Goal: Task Accomplishment & Management: Complete application form

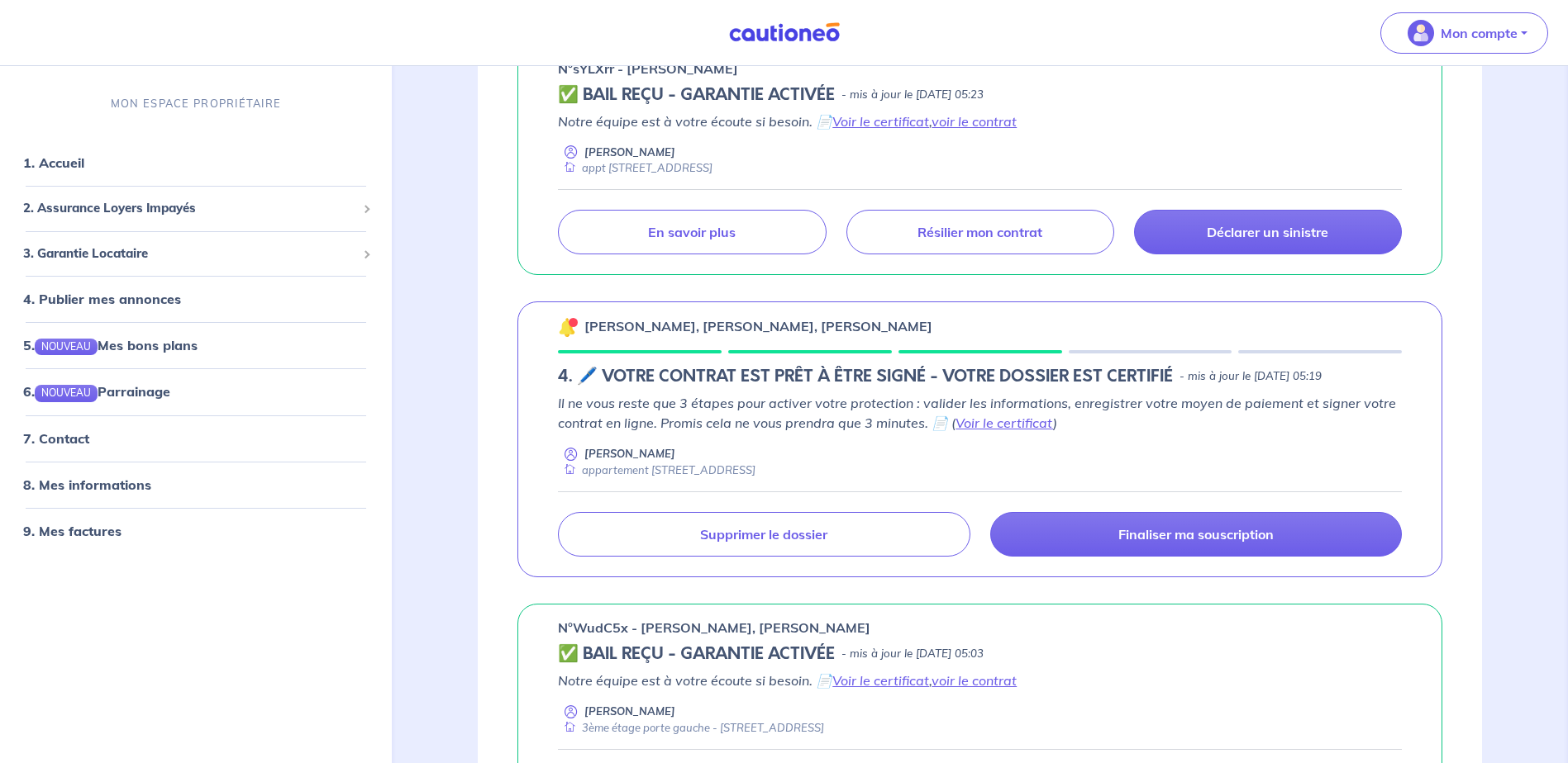
scroll to position [330, 0]
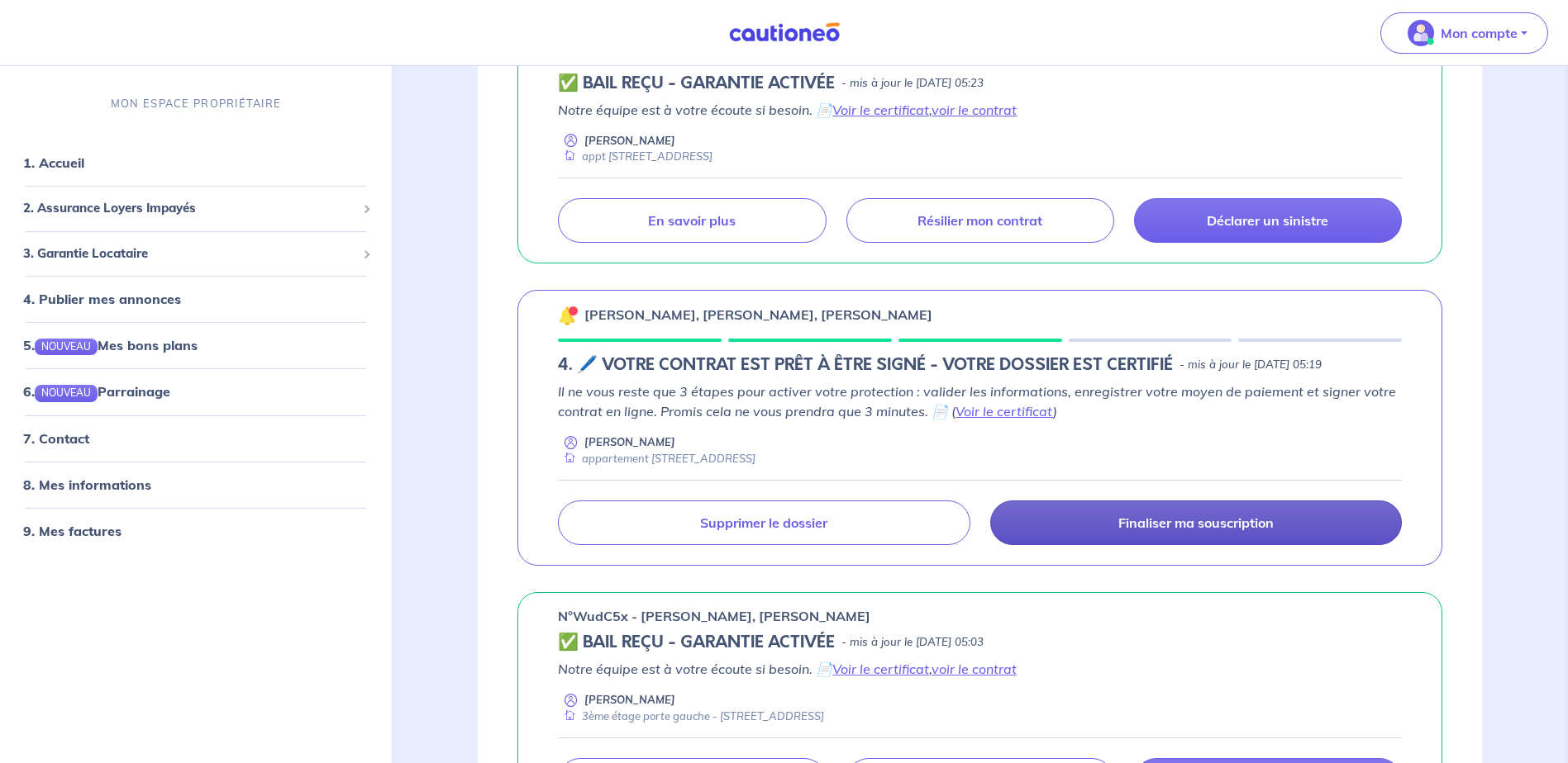
click at [1135, 525] on p "Finaliser ma souscription" at bounding box center [1195, 523] width 155 height 17
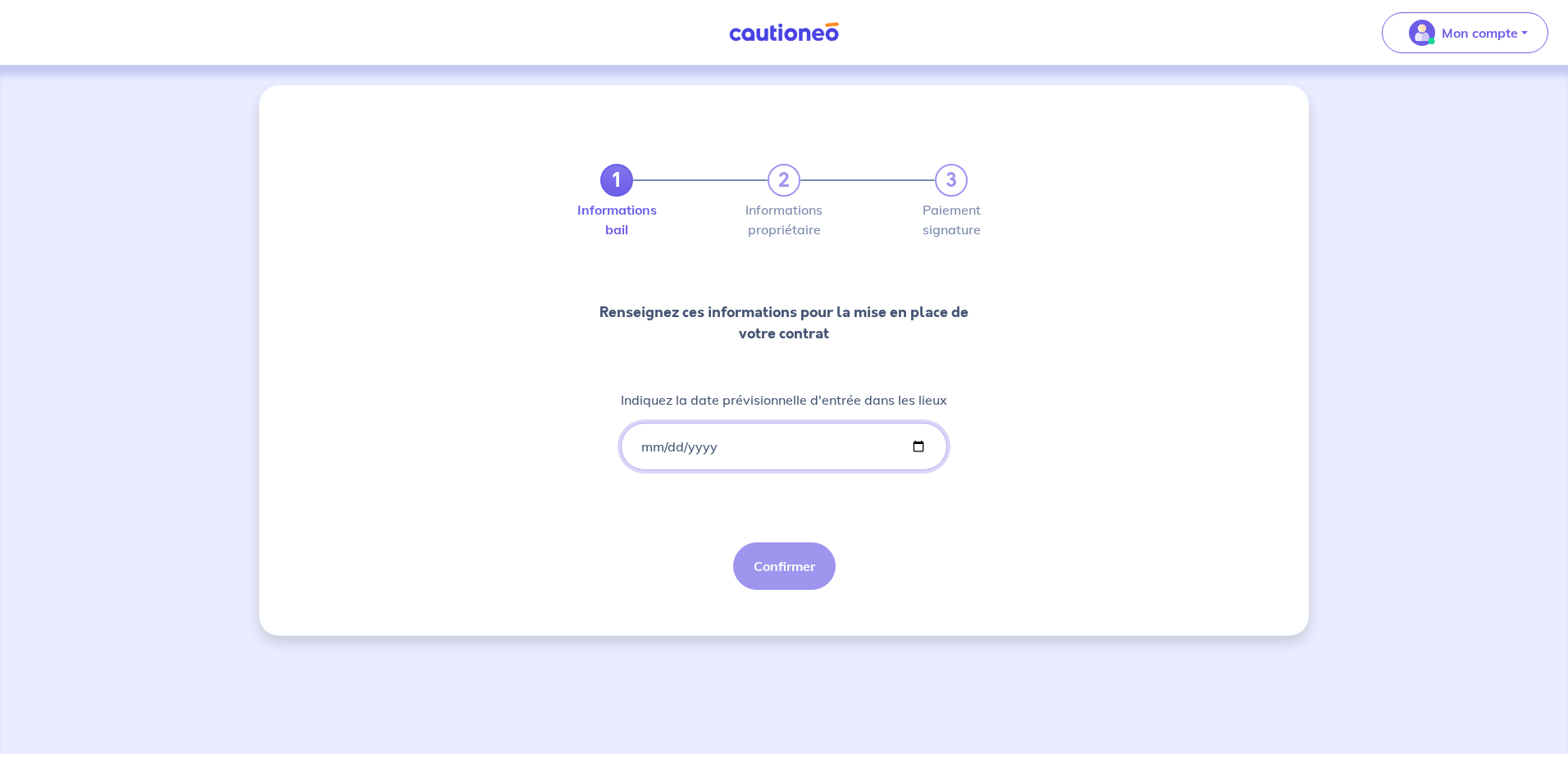
click at [727, 447] on input "Indiquez la date prévisionnelle d'entrée dans les lieux" at bounding box center [784, 447] width 327 height 47
drag, startPoint x: 725, startPoint y: 446, endPoint x: 661, endPoint y: 456, distance: 64.8
click at [661, 456] on input "Indiquez la date prévisionnelle d'entrée dans les lieux" at bounding box center [784, 447] width 327 height 47
click at [915, 451] on input "Indiquez la date prévisionnelle d'entrée dans les lieux" at bounding box center [784, 447] width 327 height 47
type input "[DATE]"
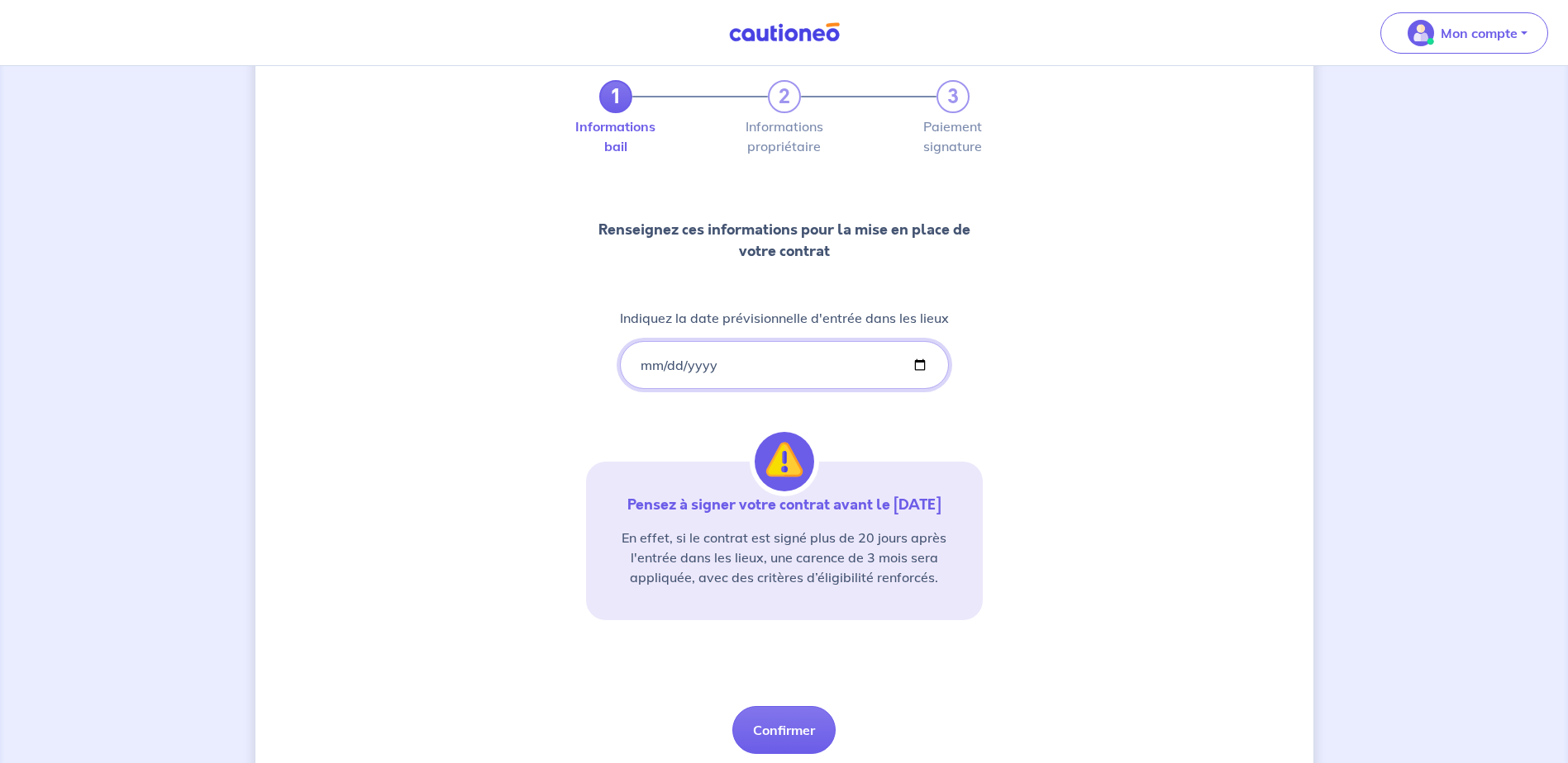
scroll to position [142, 0]
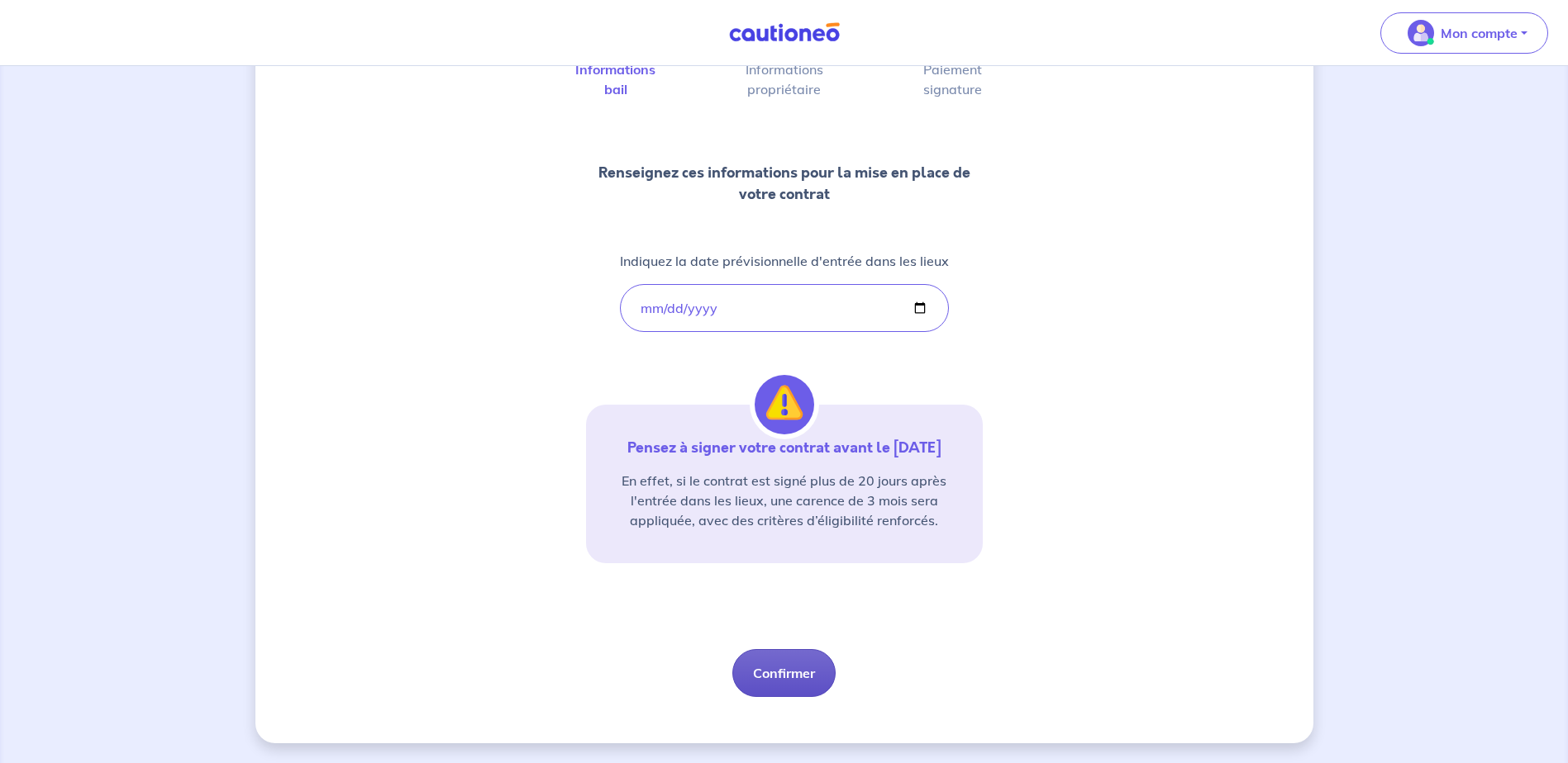
click at [803, 671] on button "Confirmer" at bounding box center [784, 673] width 104 height 48
select select "FR"
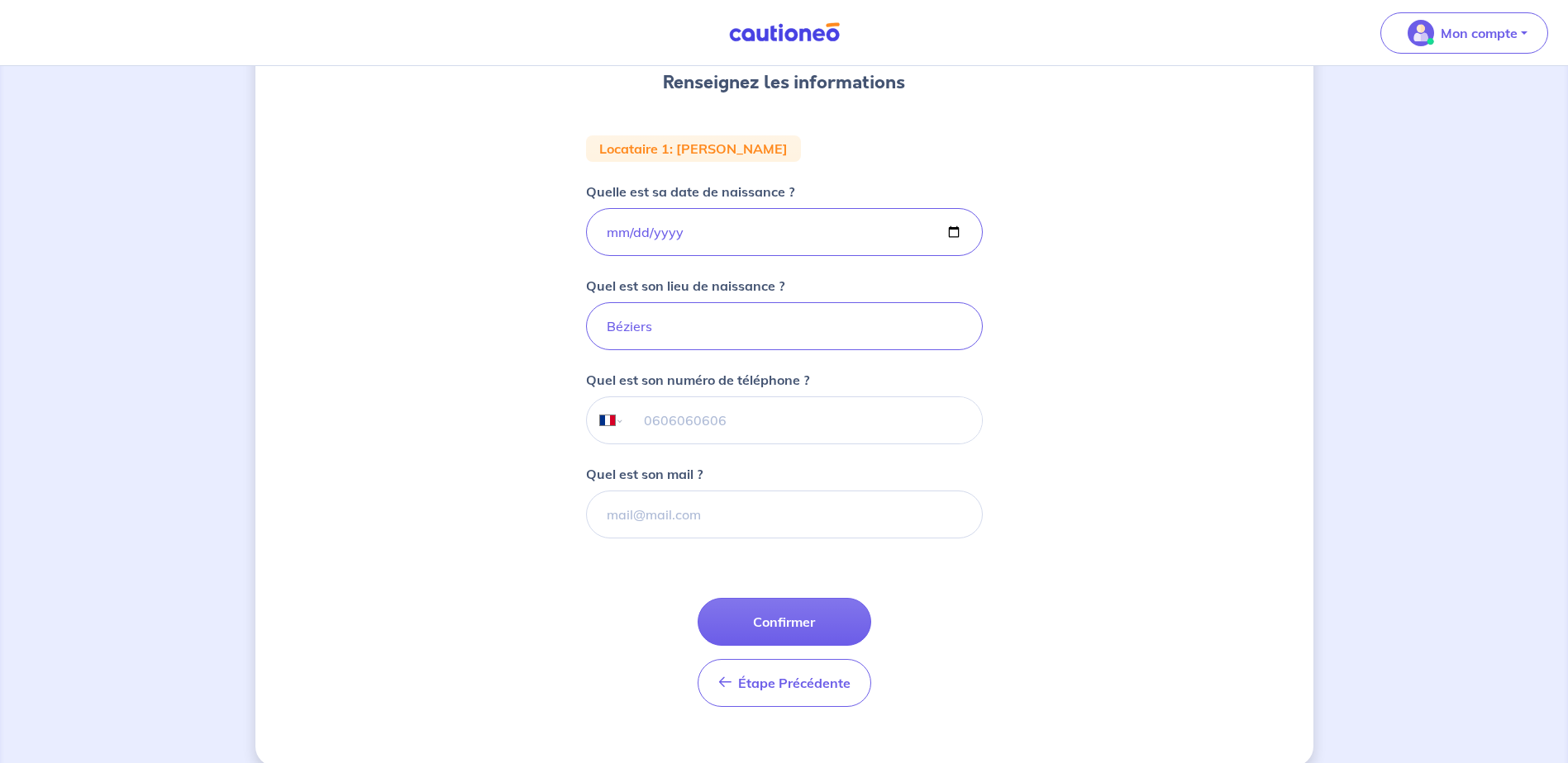
scroll to position [248, 0]
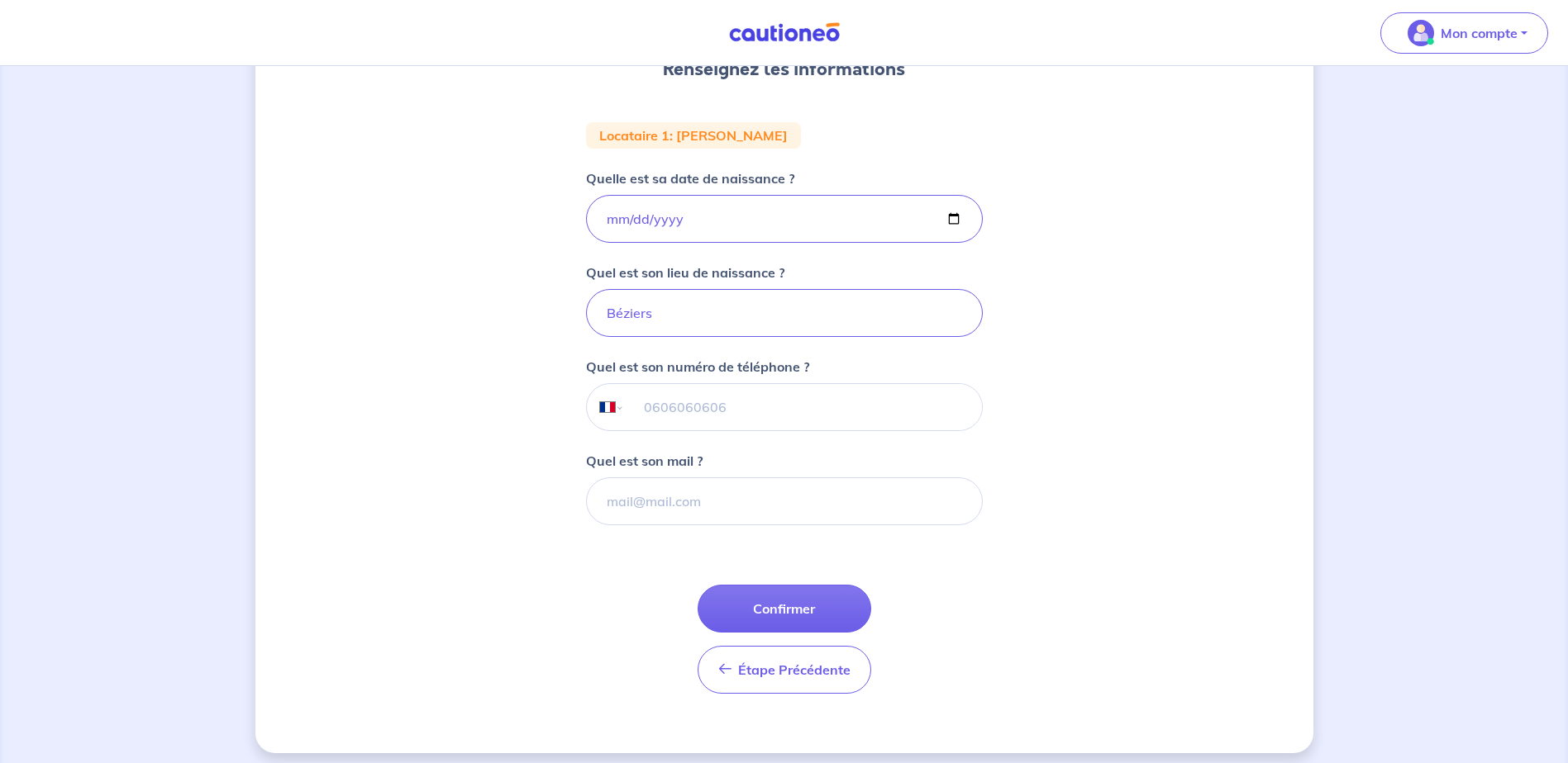
click at [847, 421] on input "tel" at bounding box center [802, 407] width 357 height 46
type input "07 67 82 07 06"
click at [802, 525] on input "Quel est son mail ?" at bounding box center [784, 502] width 396 height 48
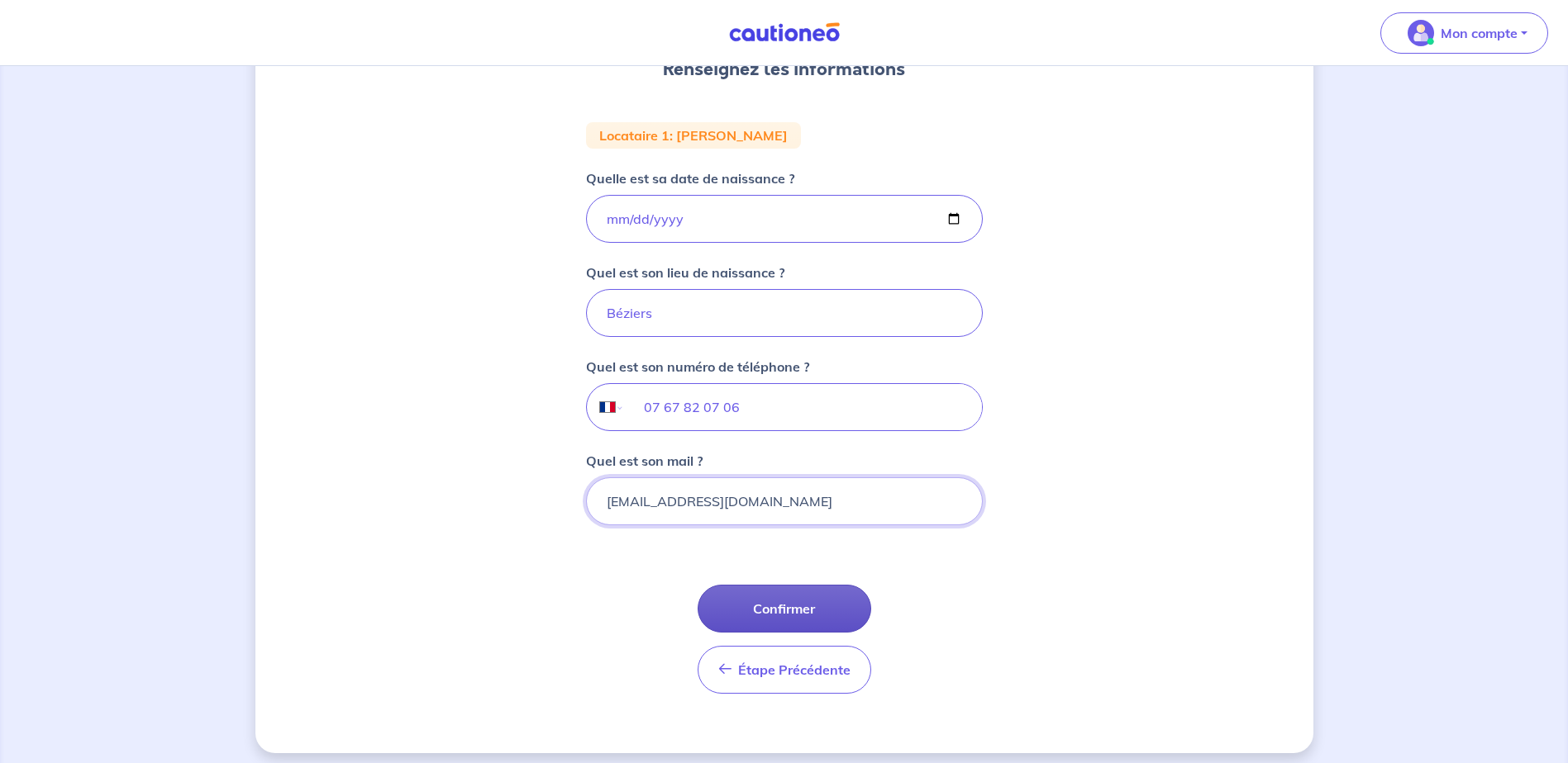
type input "[EMAIL_ADDRESS][DOMAIN_NAME]"
click at [814, 597] on button "Confirmer" at bounding box center [784, 609] width 173 height 48
select select "FR"
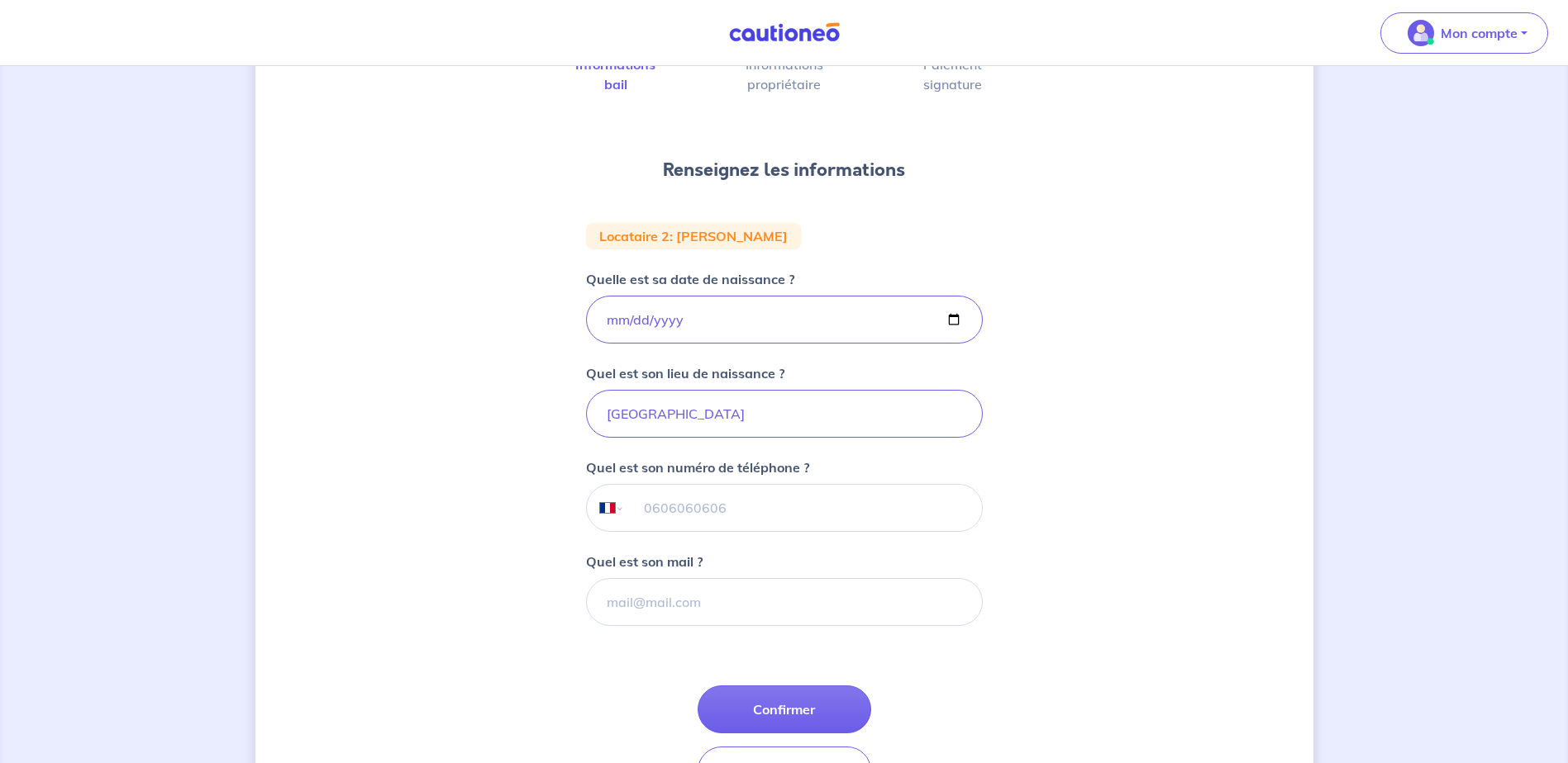
scroll to position [165, 0]
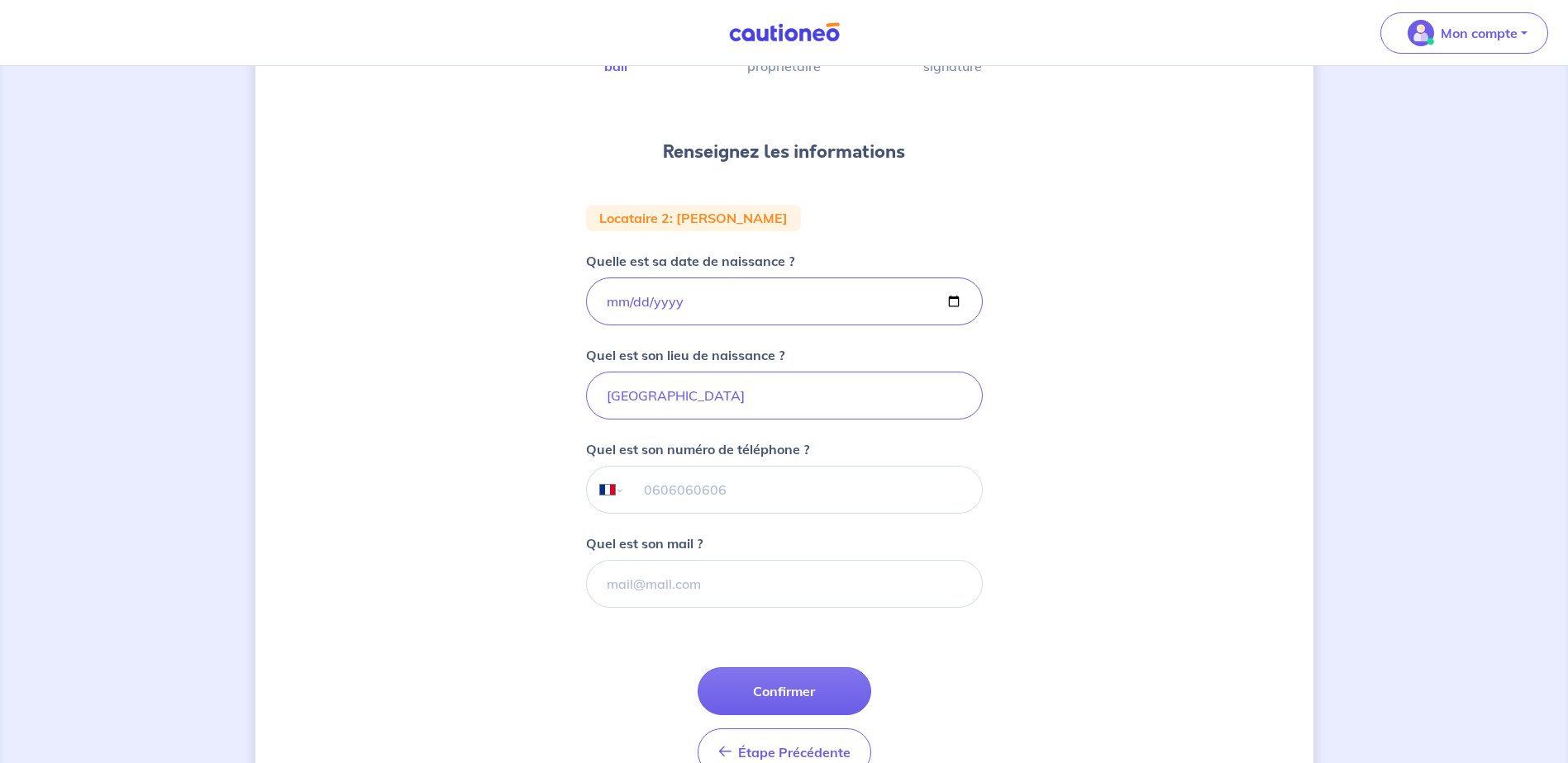
click at [784, 493] on input "tel" at bounding box center [802, 490] width 357 height 46
type input "07 83 77 28 63"
click at [801, 575] on input "Quel est son mail ?" at bounding box center [784, 584] width 396 height 48
click at [727, 585] on input "Quel est son mail ?" at bounding box center [784, 584] width 396 height 48
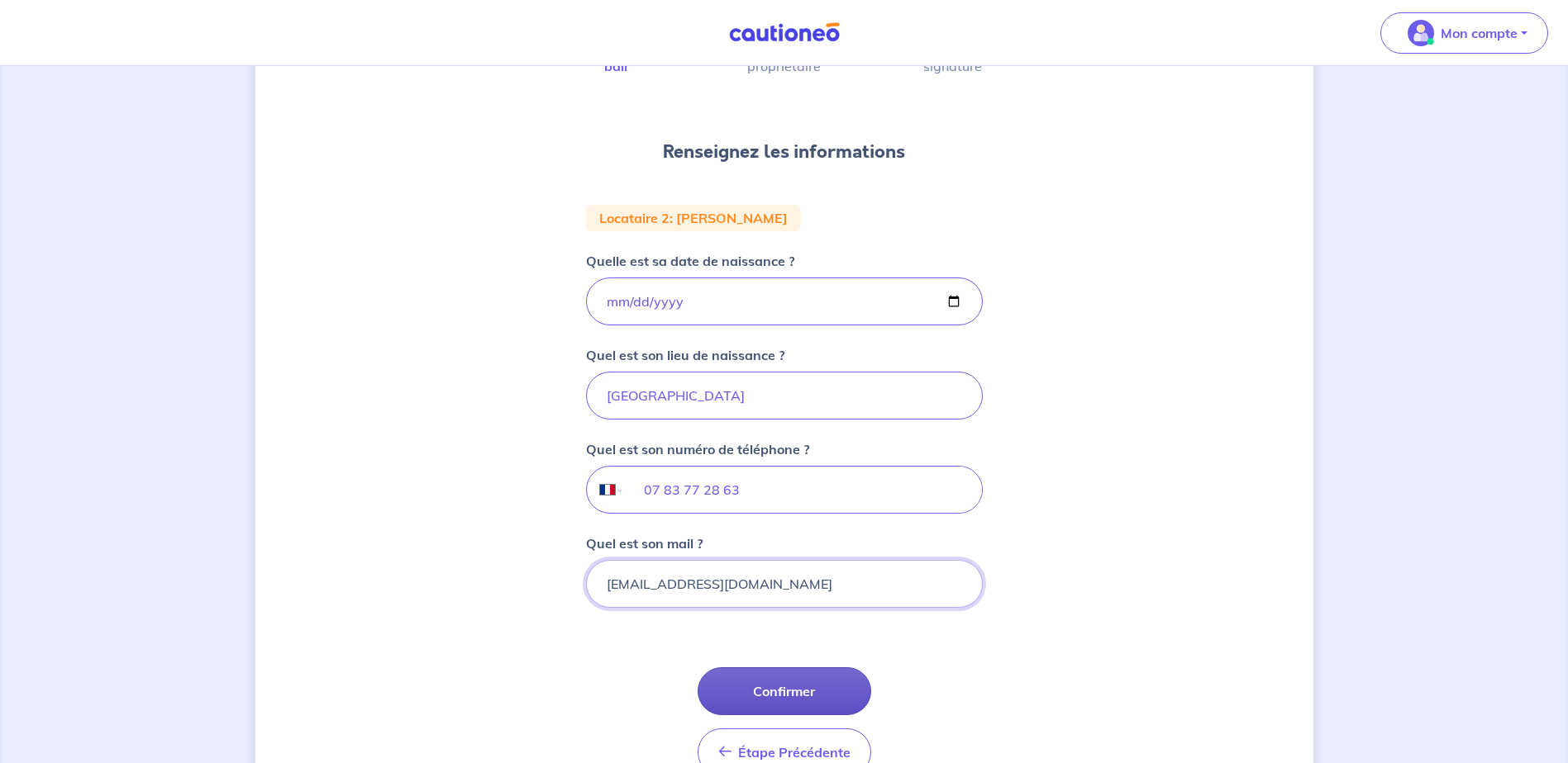
type input "[EMAIL_ADDRESS][DOMAIN_NAME]"
click at [761, 687] on button "Confirmer" at bounding box center [784, 691] width 173 height 48
select select "FR"
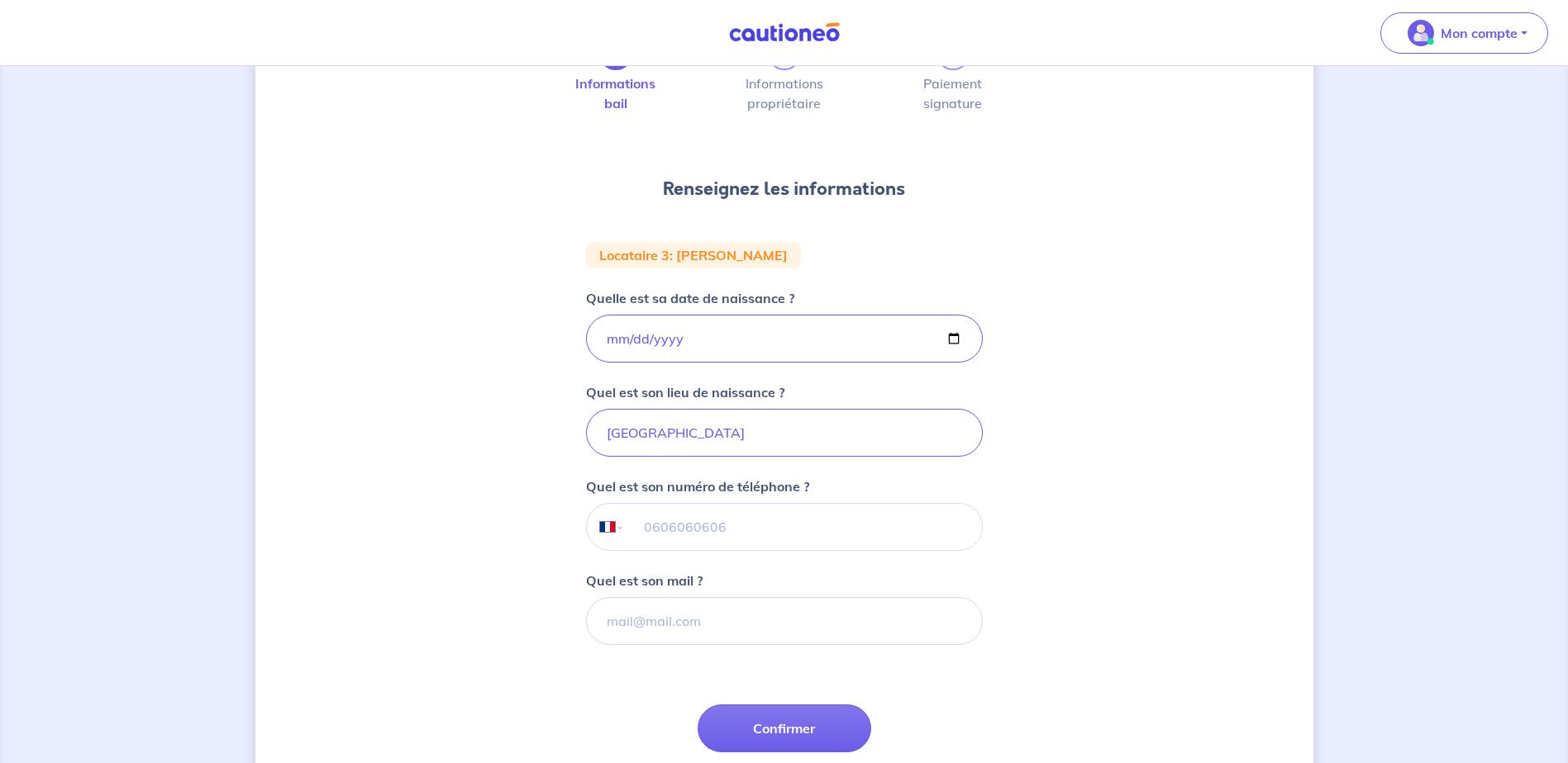
scroll to position [165, 0]
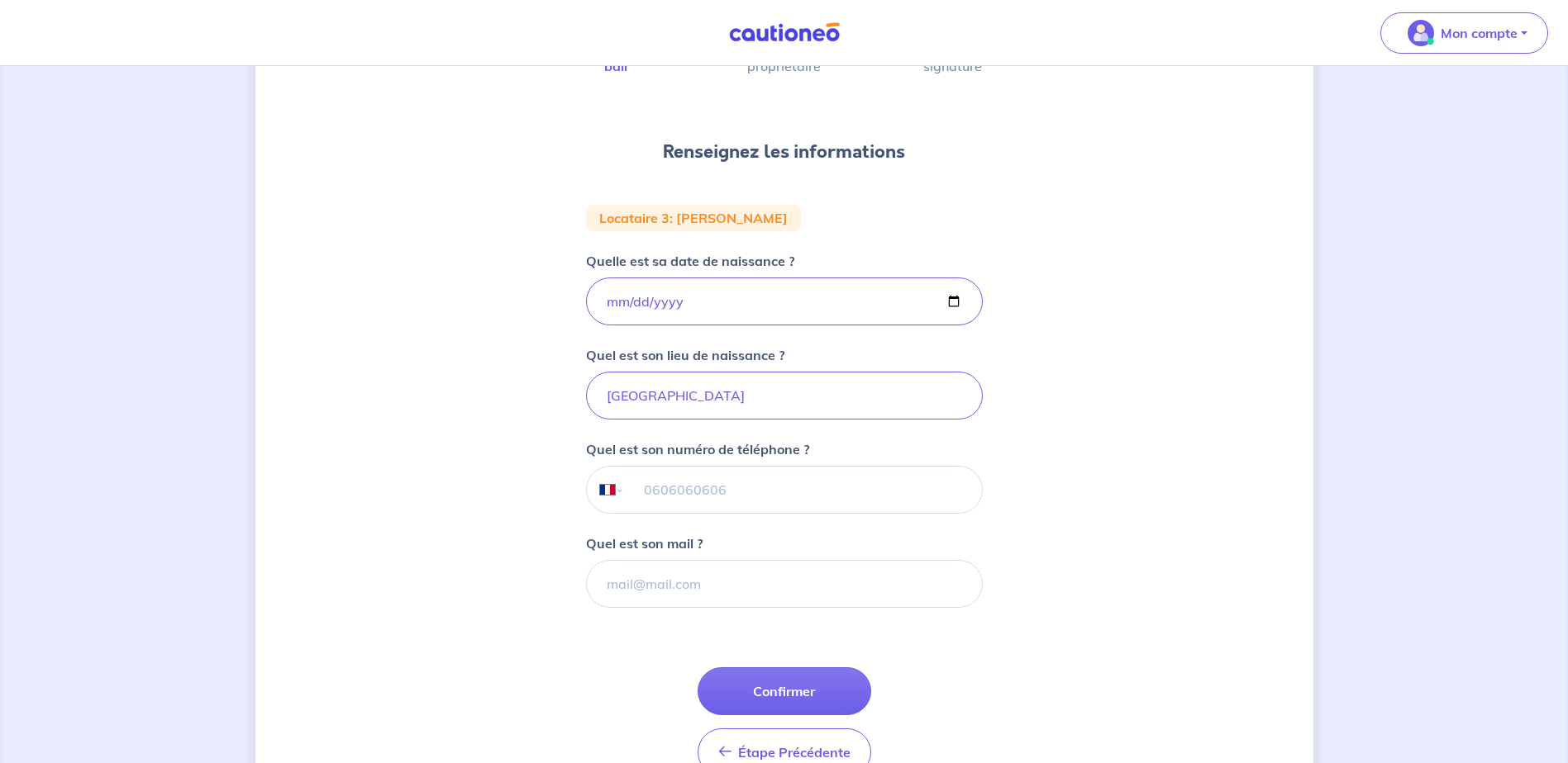
click at [759, 495] on input "tel" at bounding box center [802, 490] width 357 height 46
type input "06 59 19 34 43"
click at [761, 582] on input "Quel est son mail ?" at bounding box center [784, 584] width 396 height 48
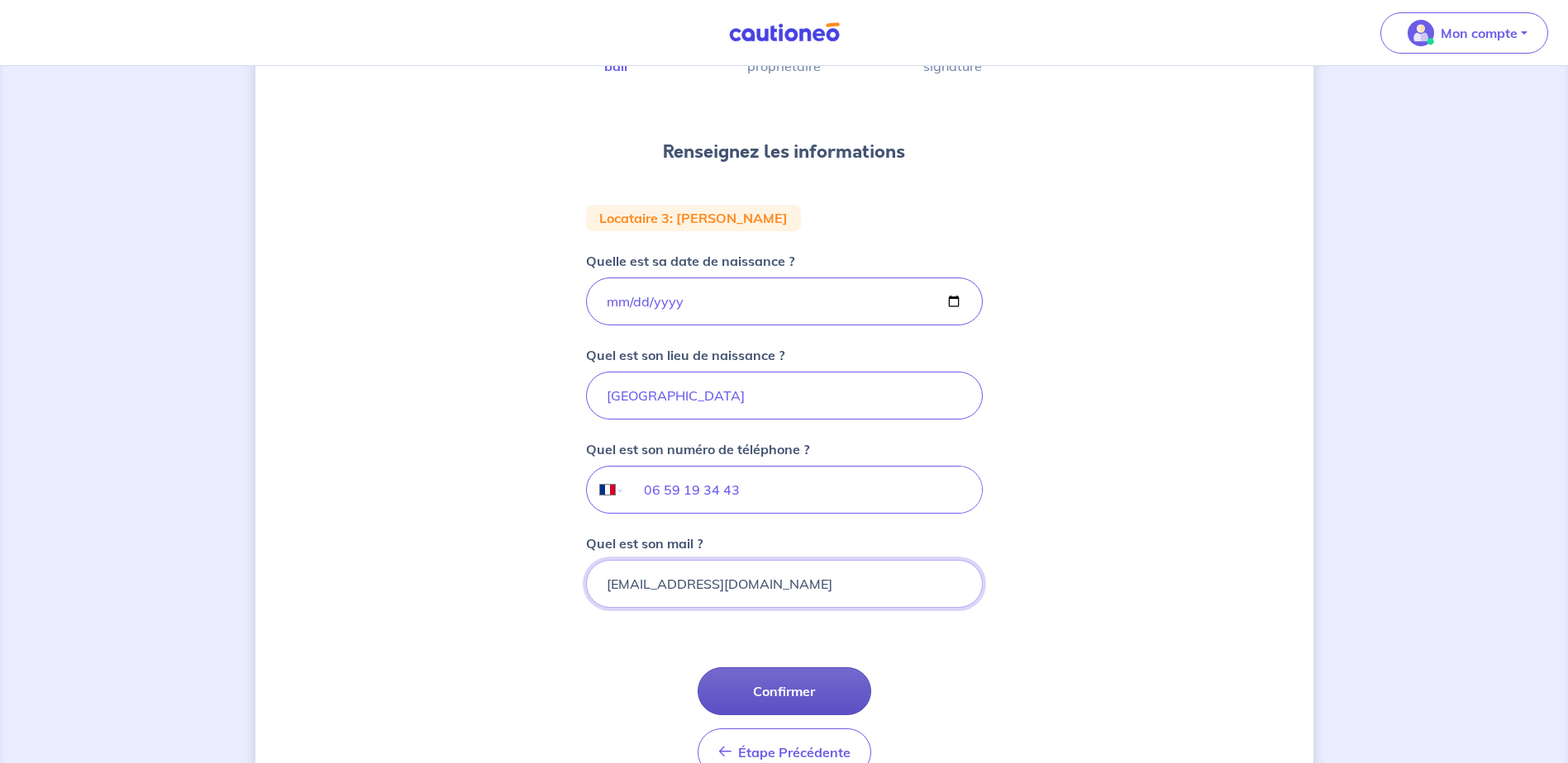
type input "[EMAIL_ADDRESS][DOMAIN_NAME]"
click at [793, 682] on button "Confirmer" at bounding box center [784, 691] width 173 height 48
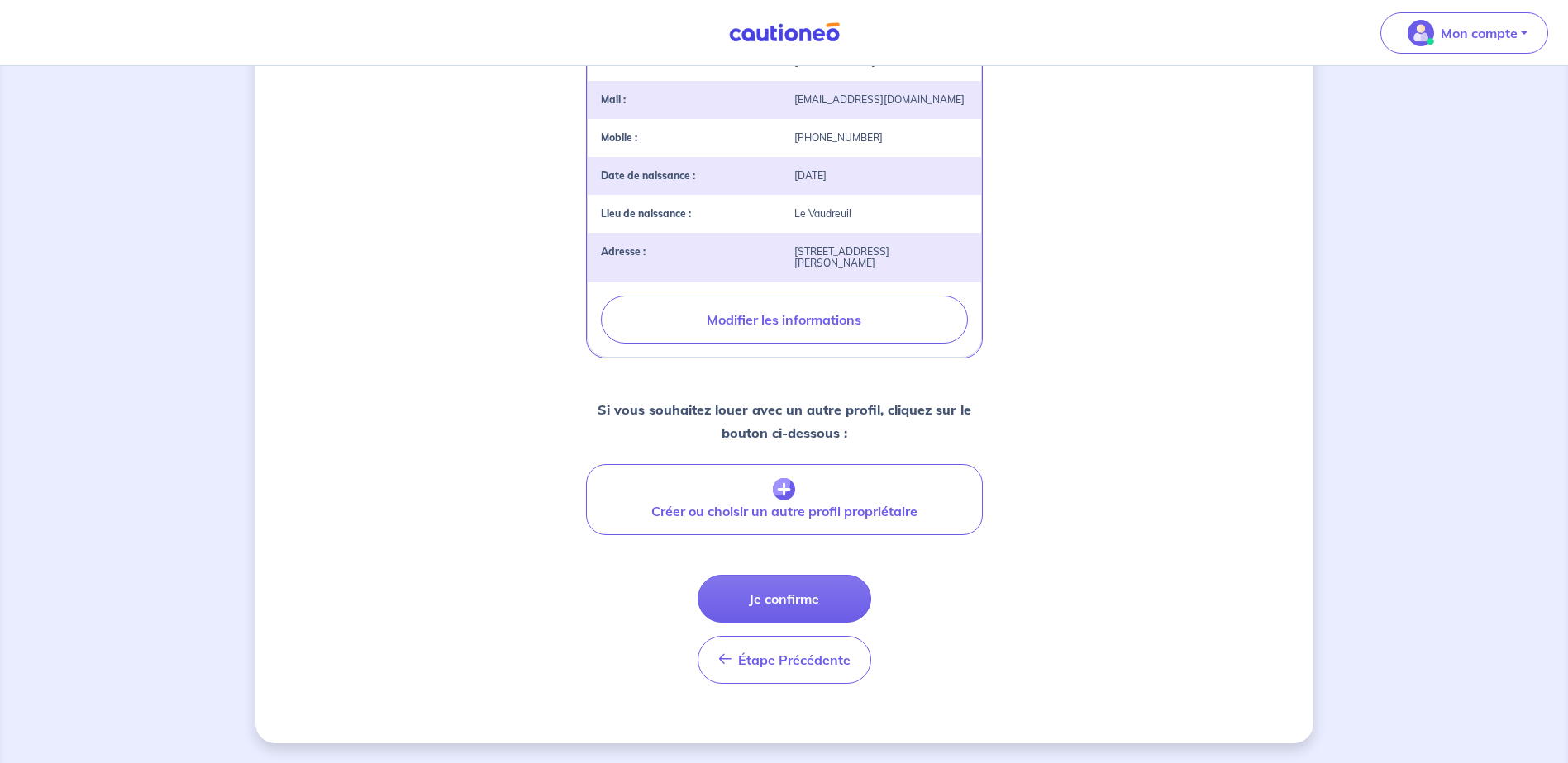
scroll to position [468, 0]
click at [826, 604] on button "Je confirme" at bounding box center [784, 599] width 173 height 48
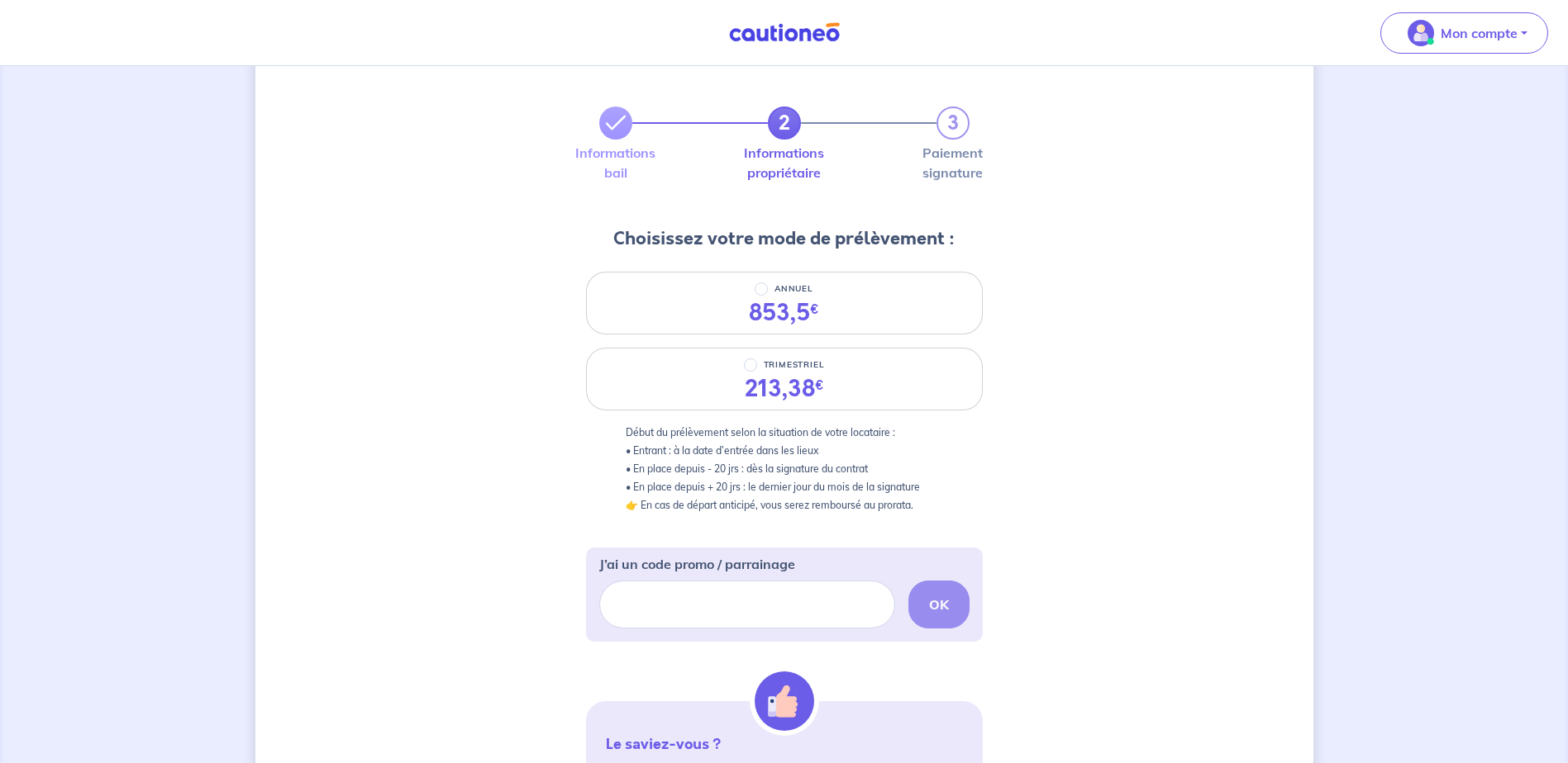
scroll to position [83, 0]
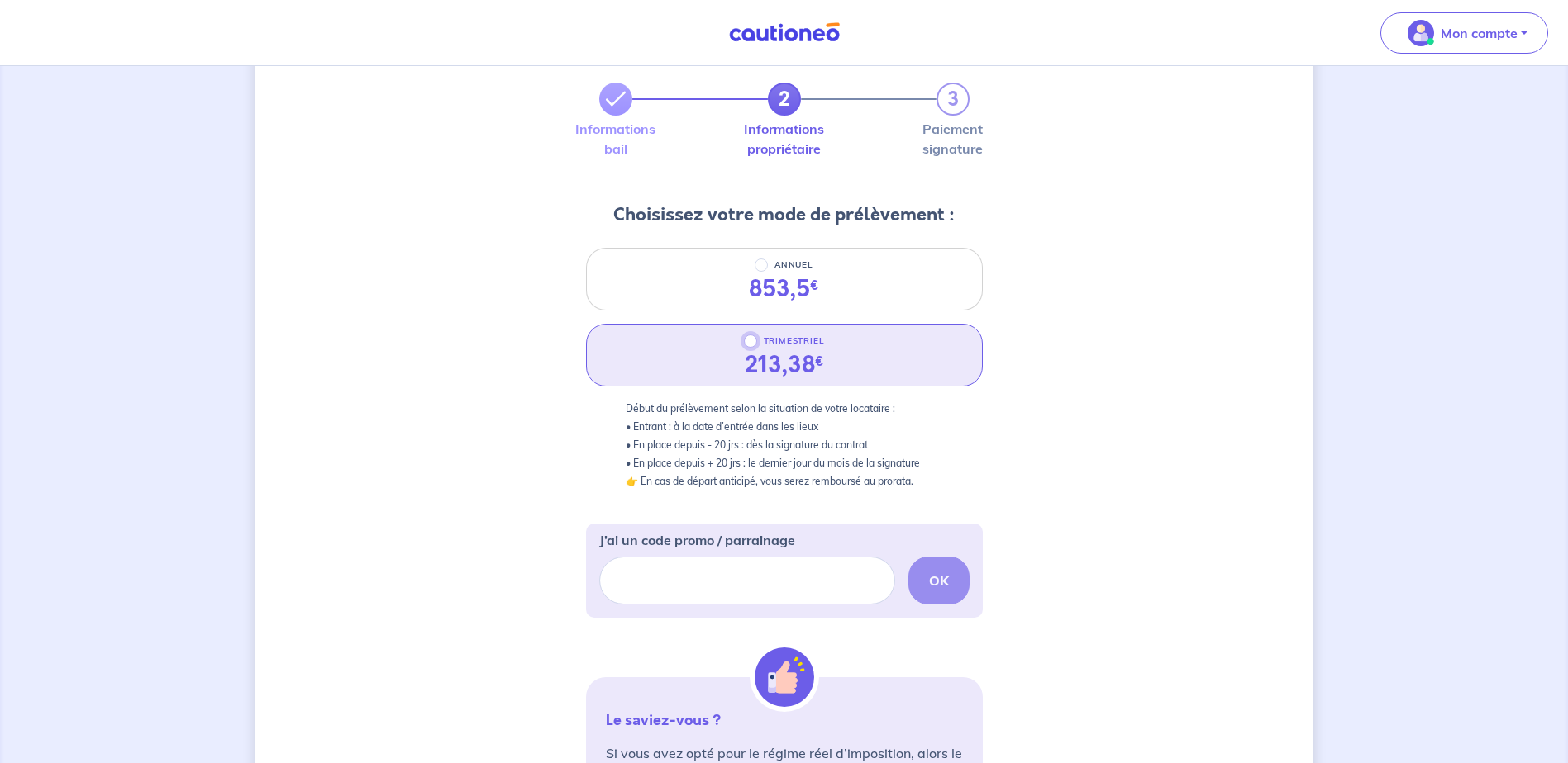
click at [750, 342] on input "TRIMESTRIEL" at bounding box center [751, 341] width 13 height 13
radio input "true"
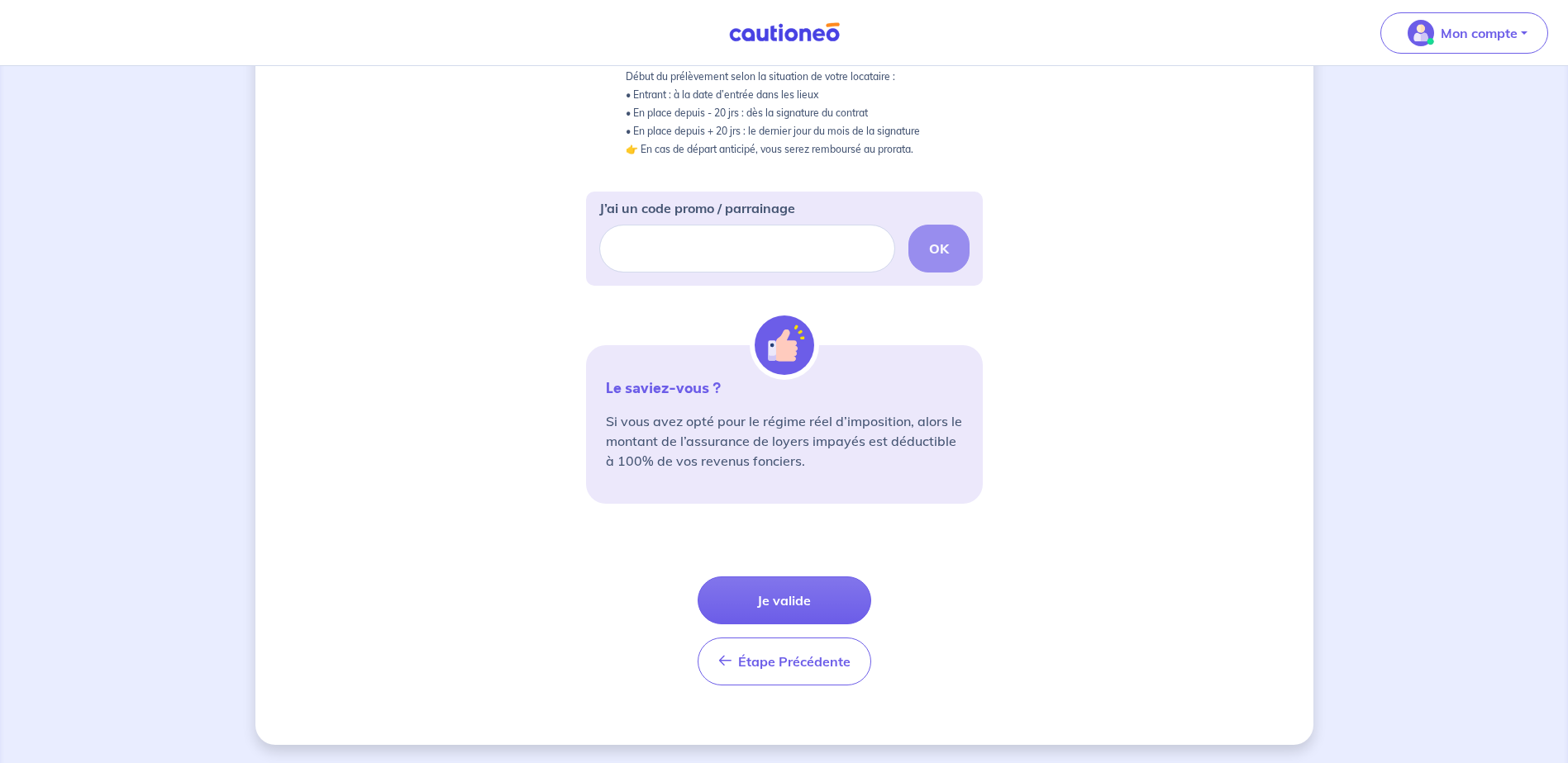
scroll to position [416, 0]
click at [839, 602] on button "Je valide" at bounding box center [784, 599] width 173 height 48
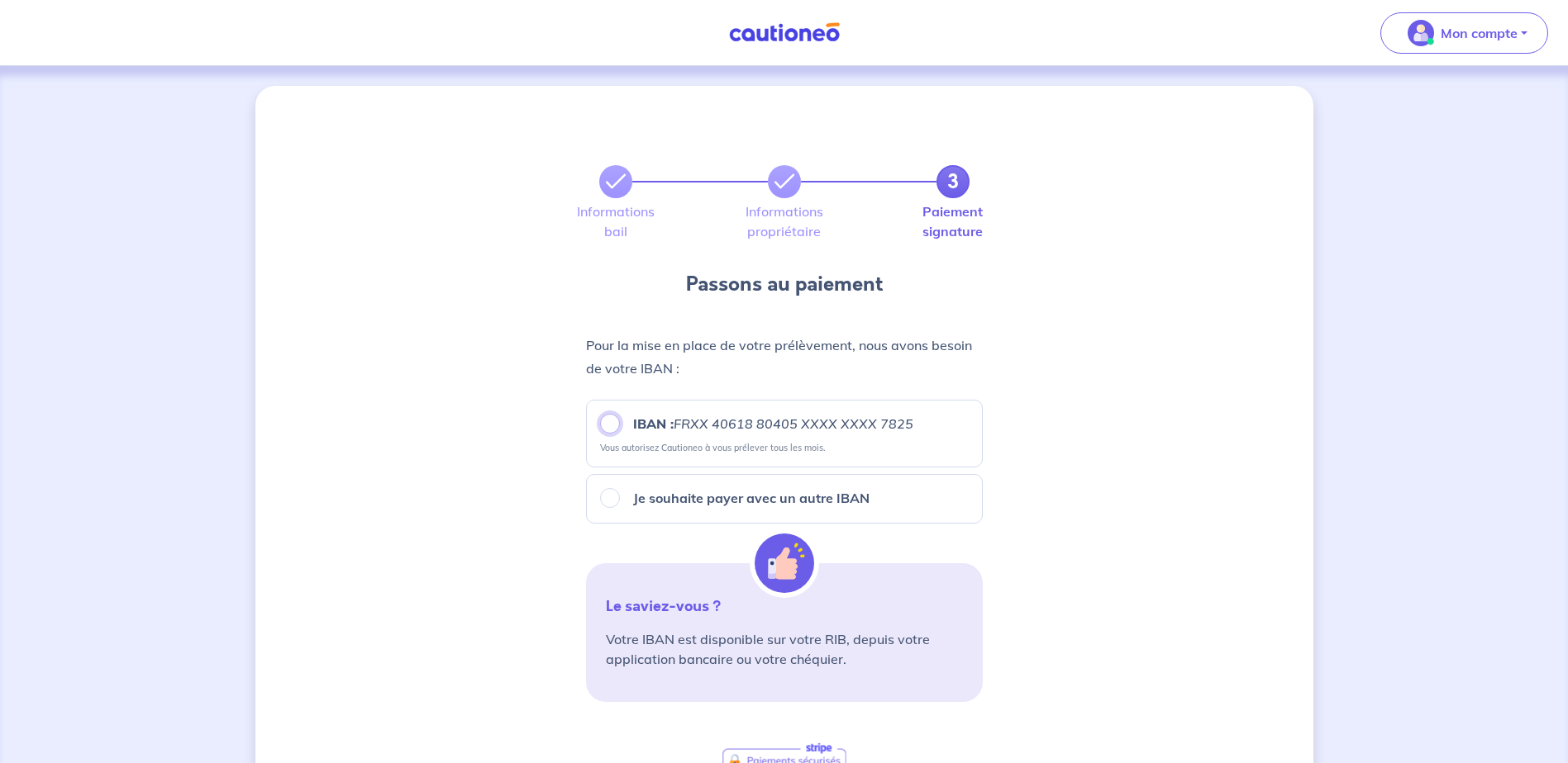
click at [612, 428] on input "IBAN : FRXX [FINANCIAL_ID] XXXX XXXX 7825" at bounding box center [610, 424] width 20 height 20
radio input "true"
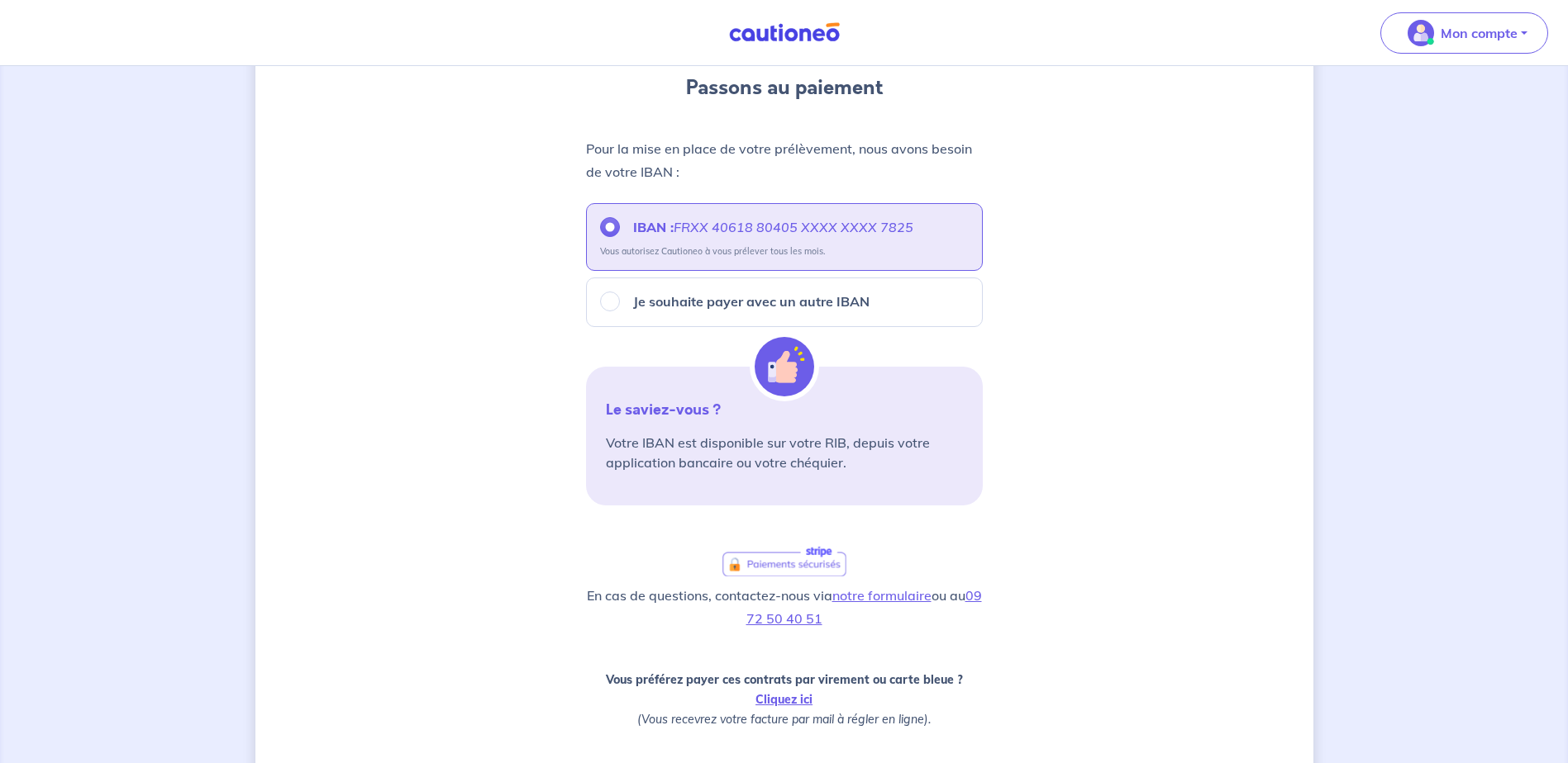
scroll to position [248, 0]
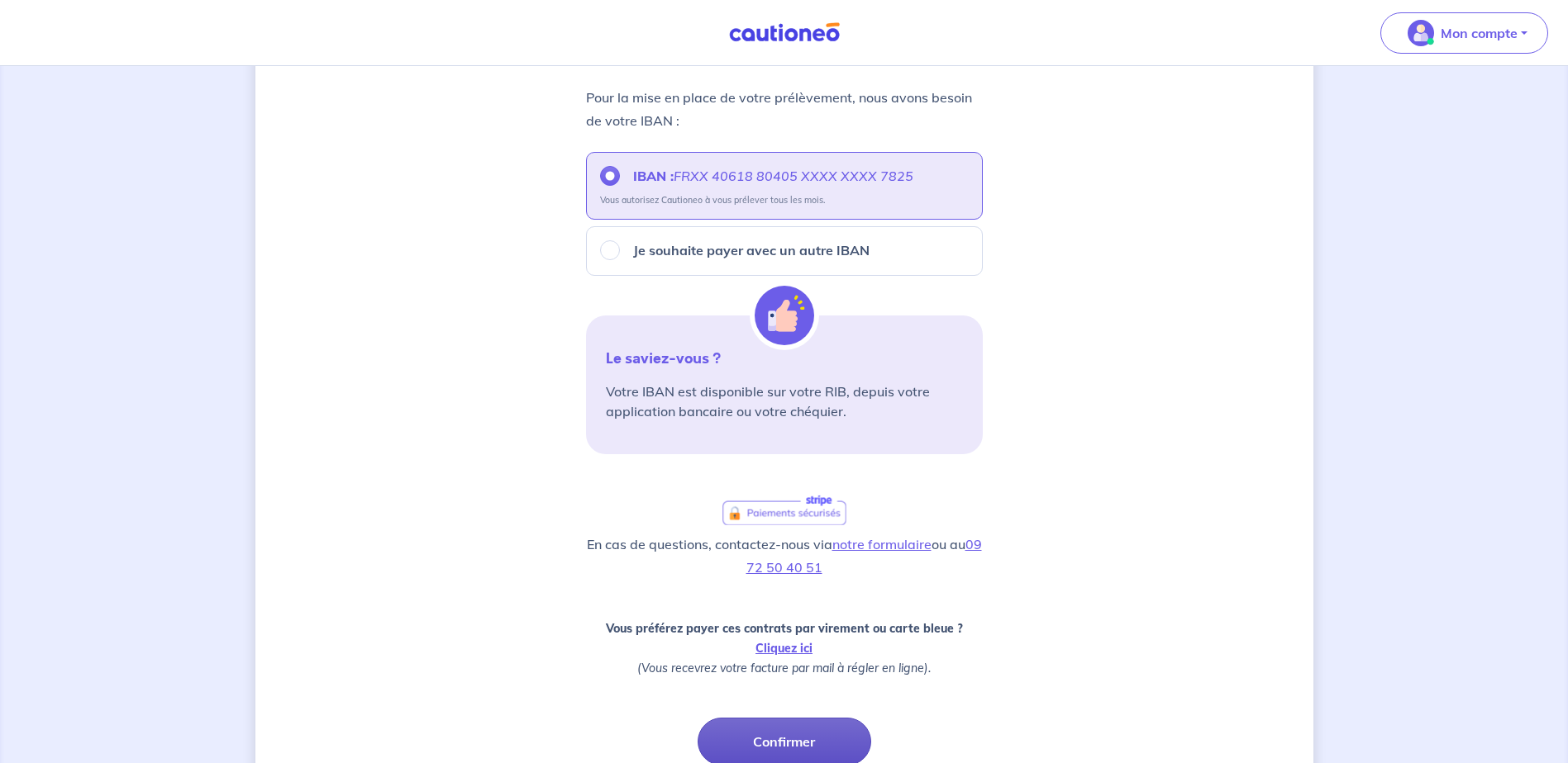
click at [841, 731] on button "Confirmer" at bounding box center [784, 742] width 173 height 48
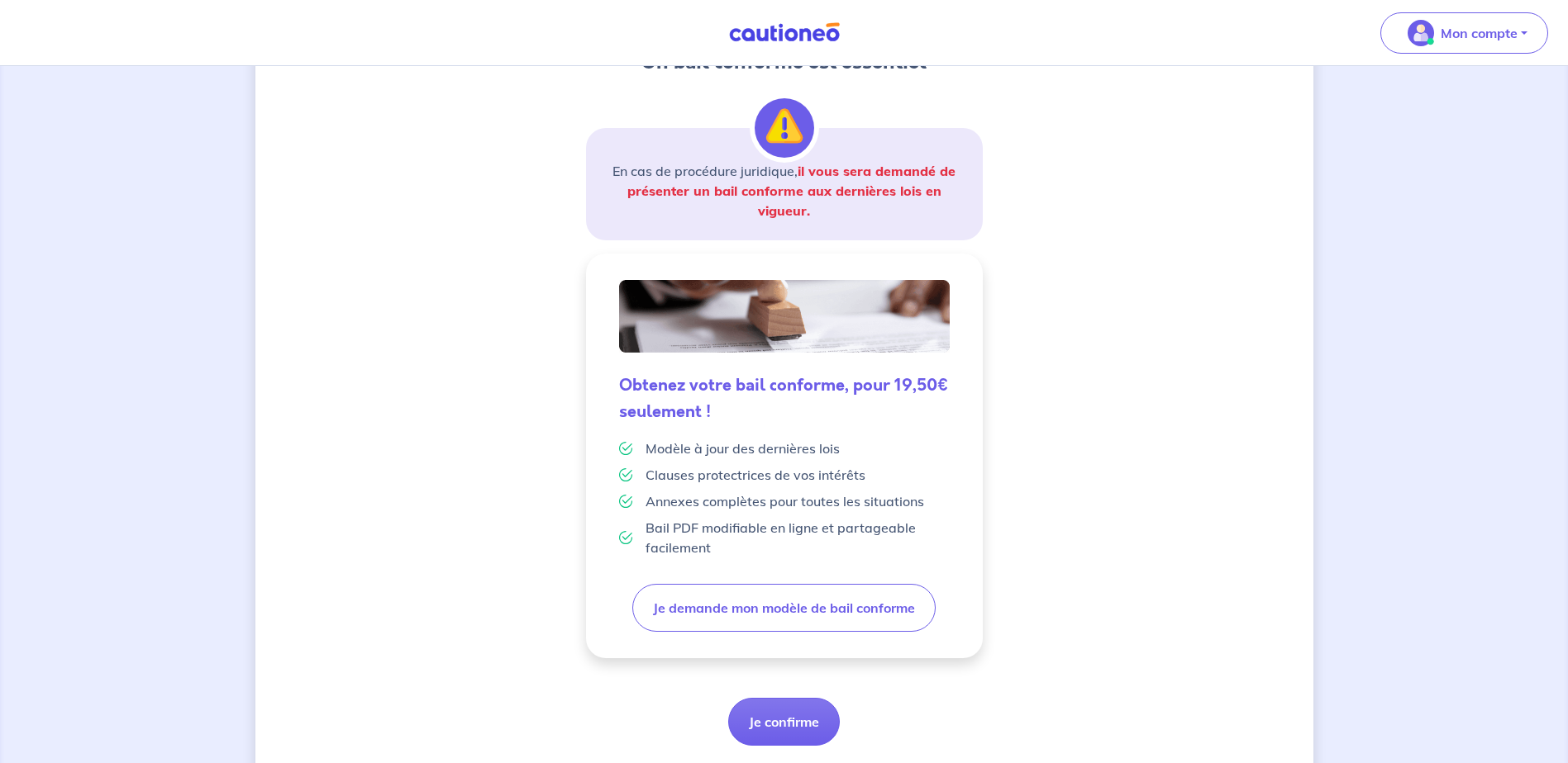
scroll to position [278, 0]
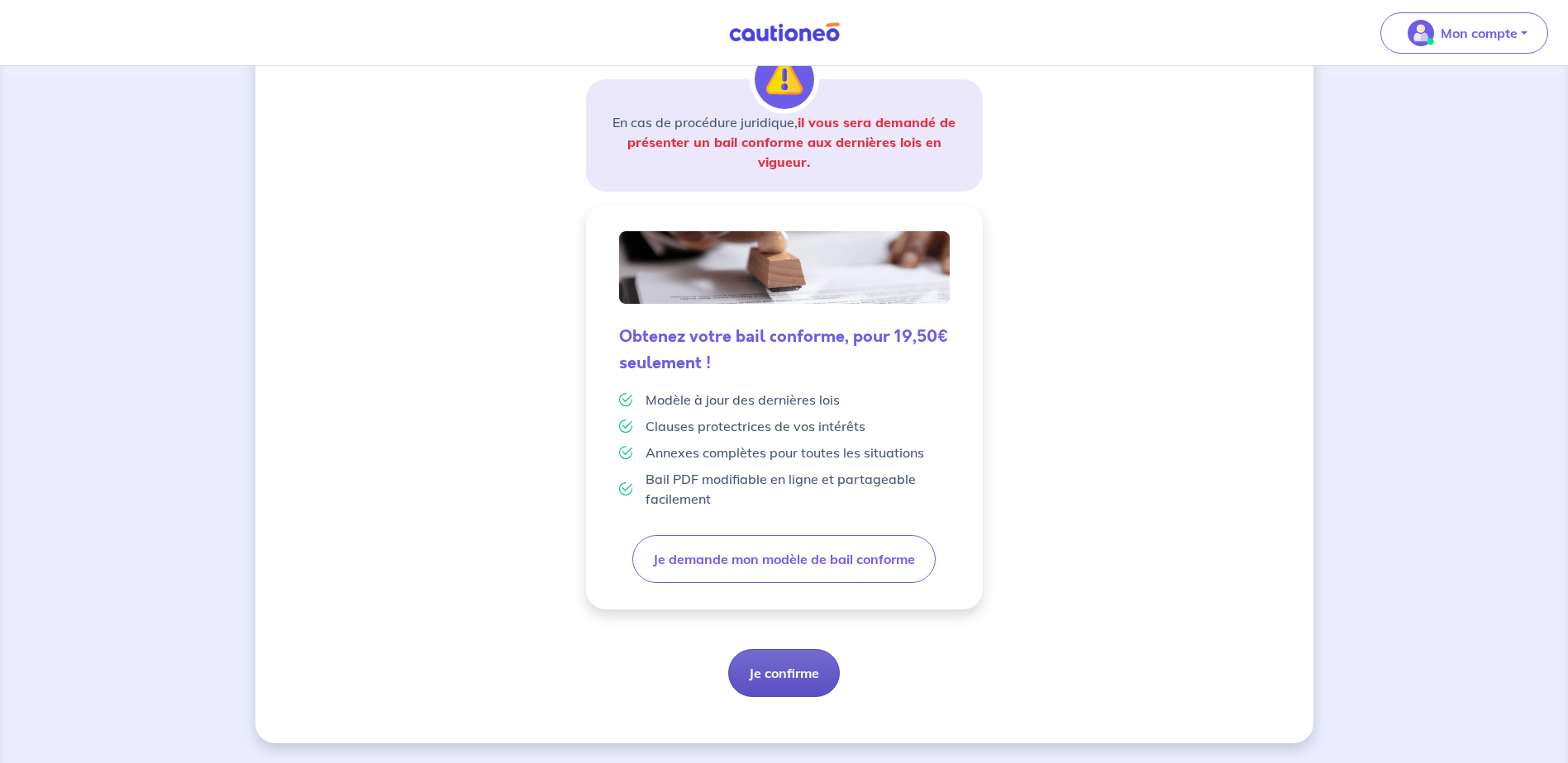
click at [806, 675] on button "Je confirme" at bounding box center [784, 673] width 112 height 48
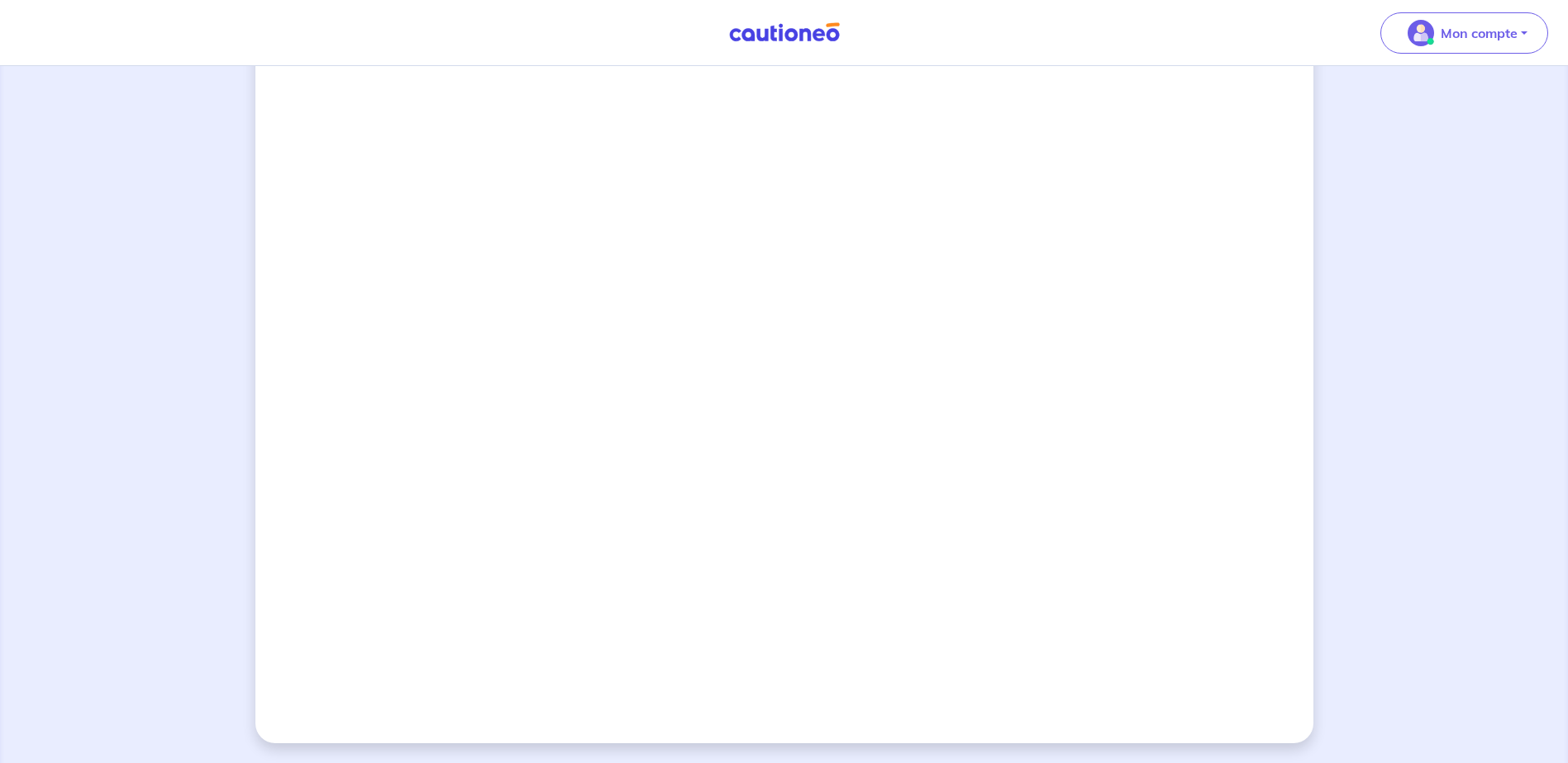
scroll to position [1222, 0]
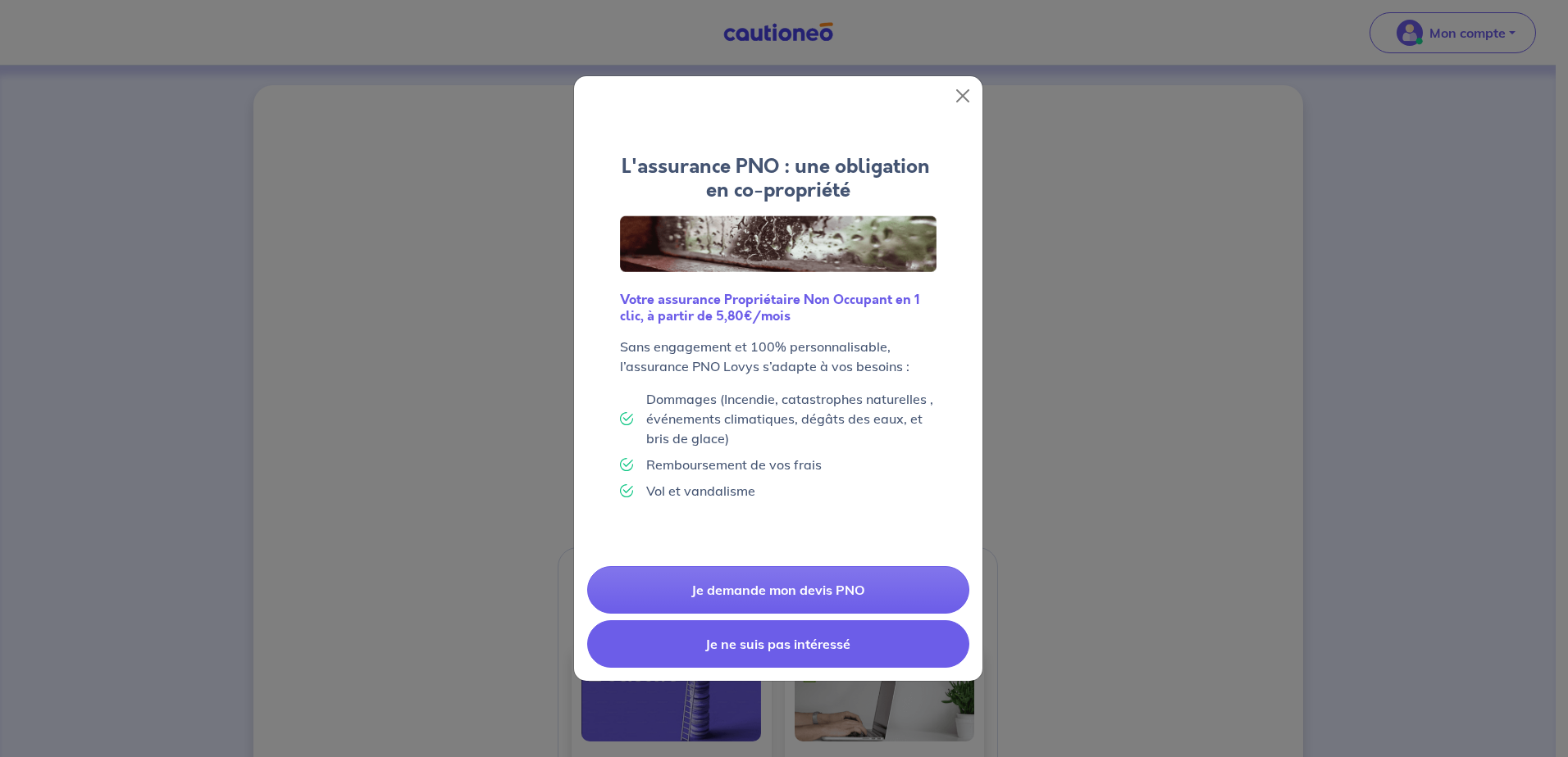
click at [820, 653] on button "Je ne suis pas intéressé" at bounding box center [778, 644] width 382 height 47
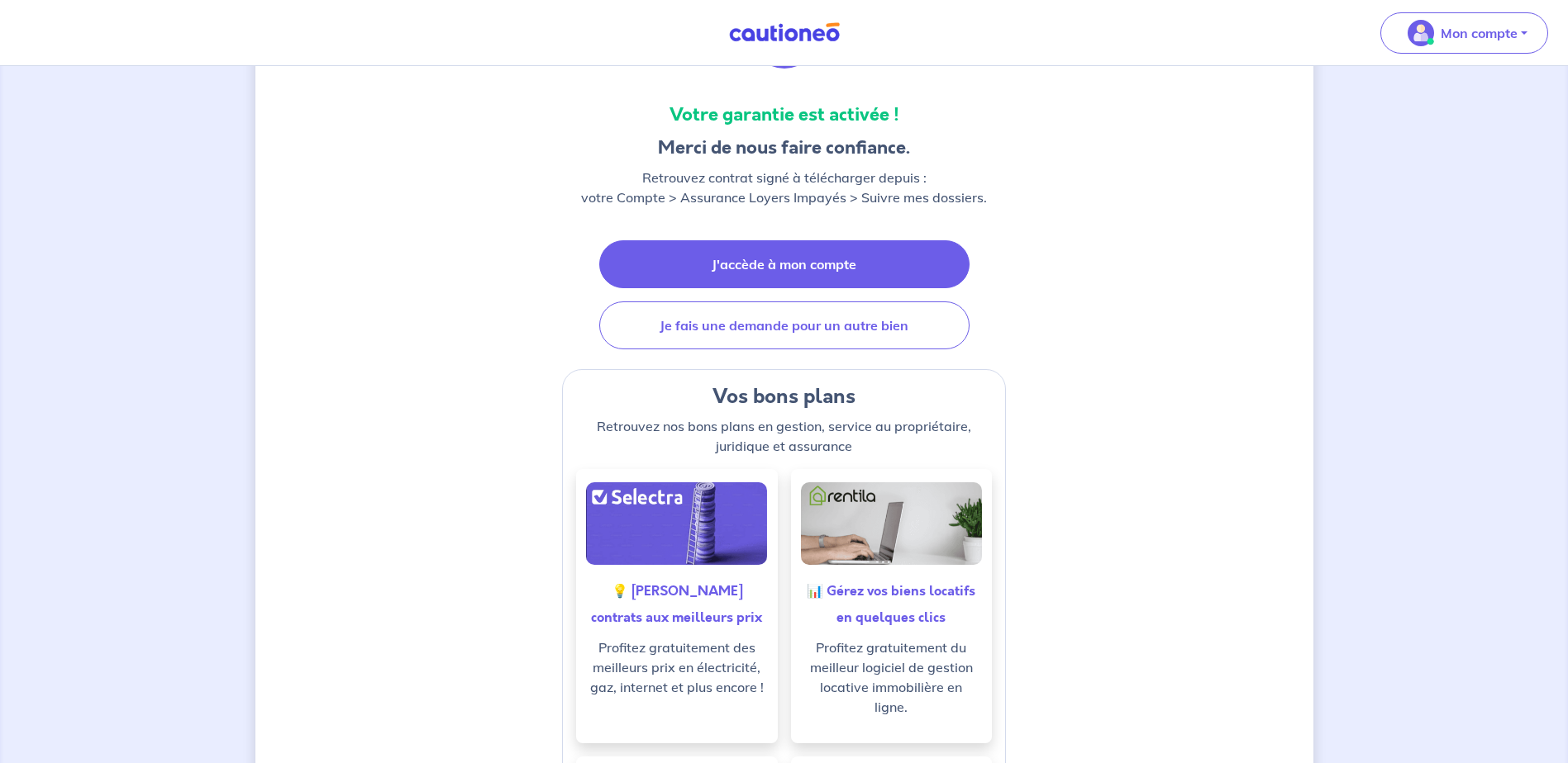
scroll to position [83, 0]
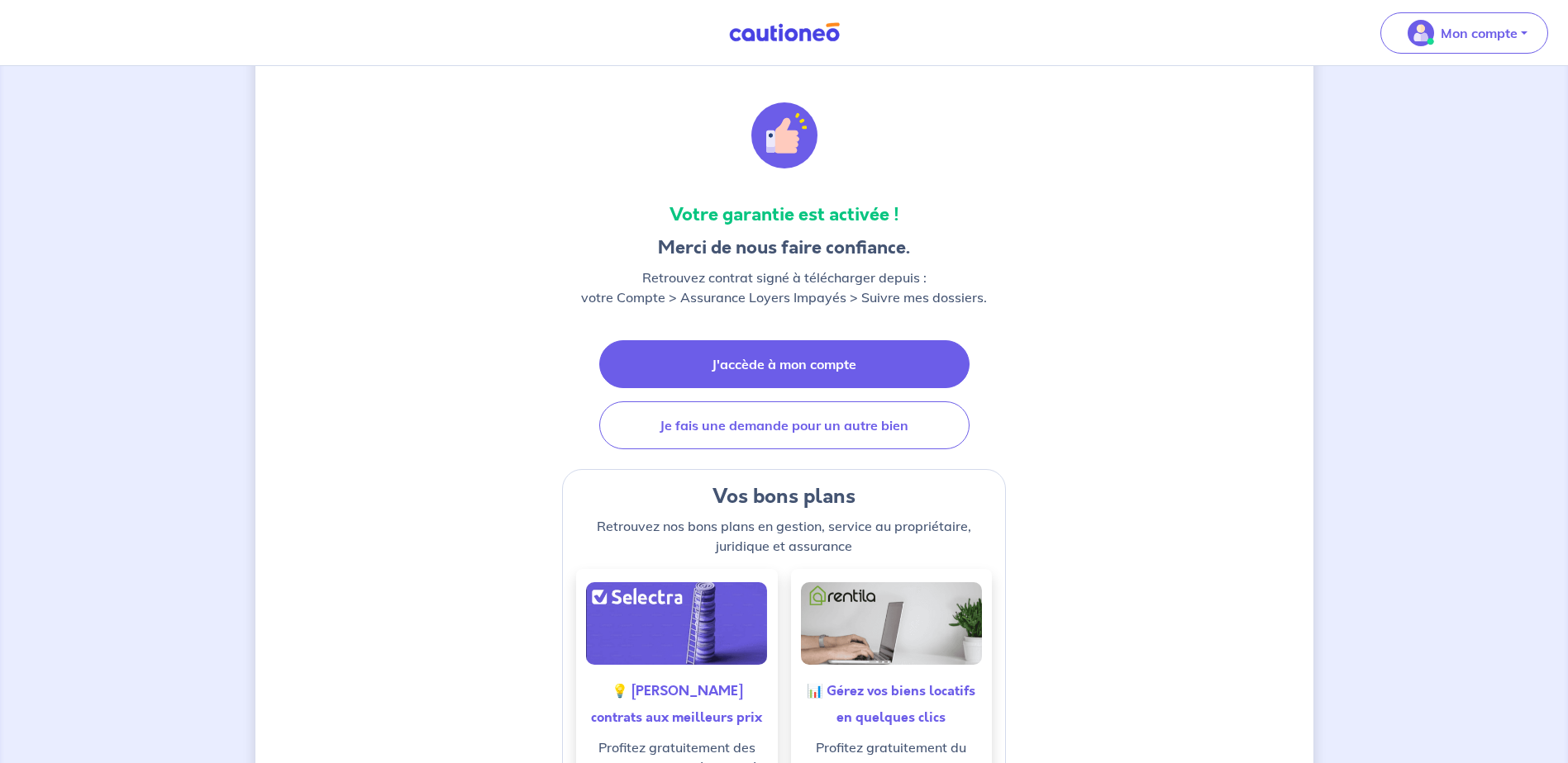
click at [862, 362] on link "J'accède à mon compte" at bounding box center [784, 364] width 371 height 48
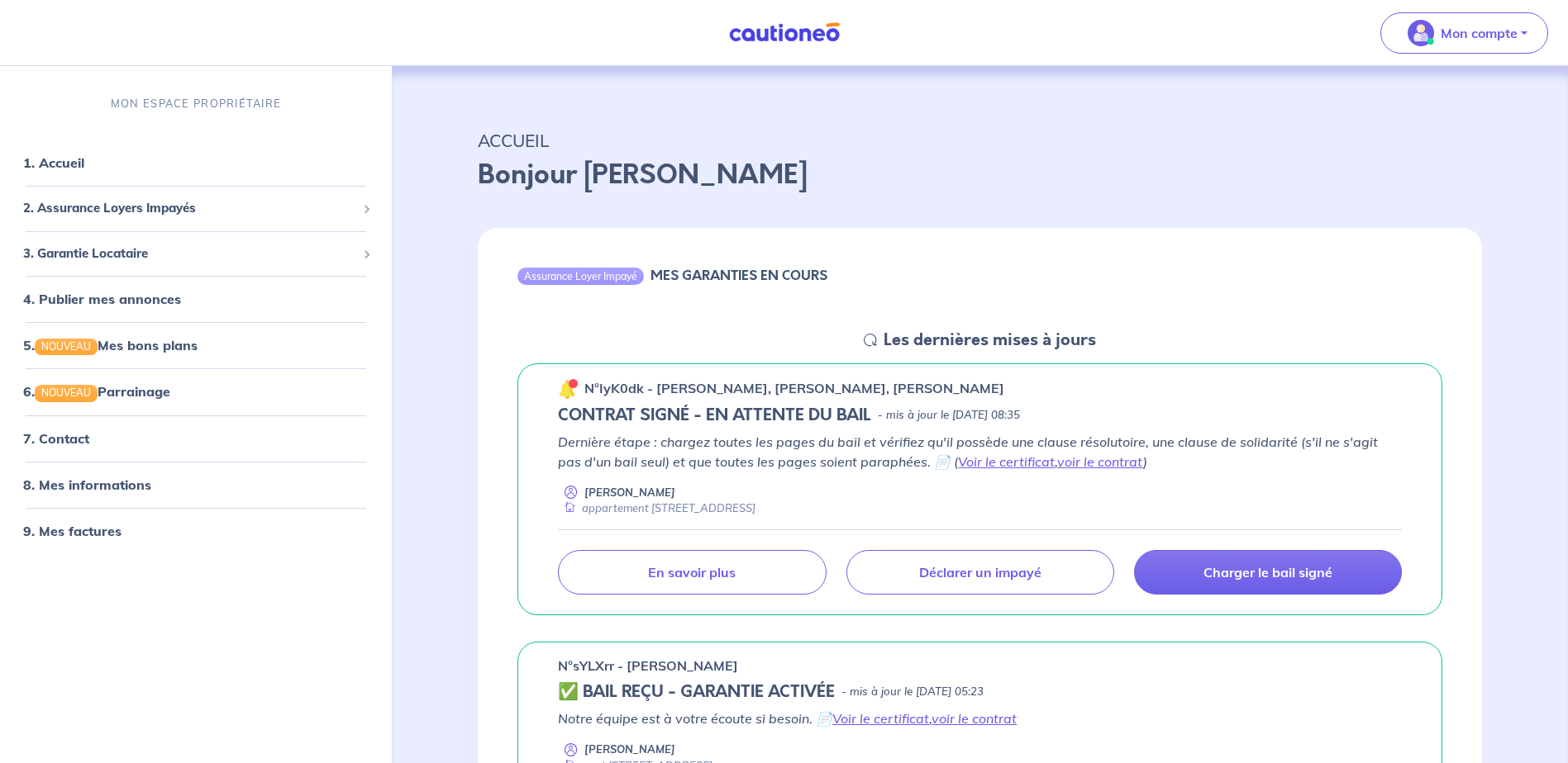
scroll to position [83, 0]
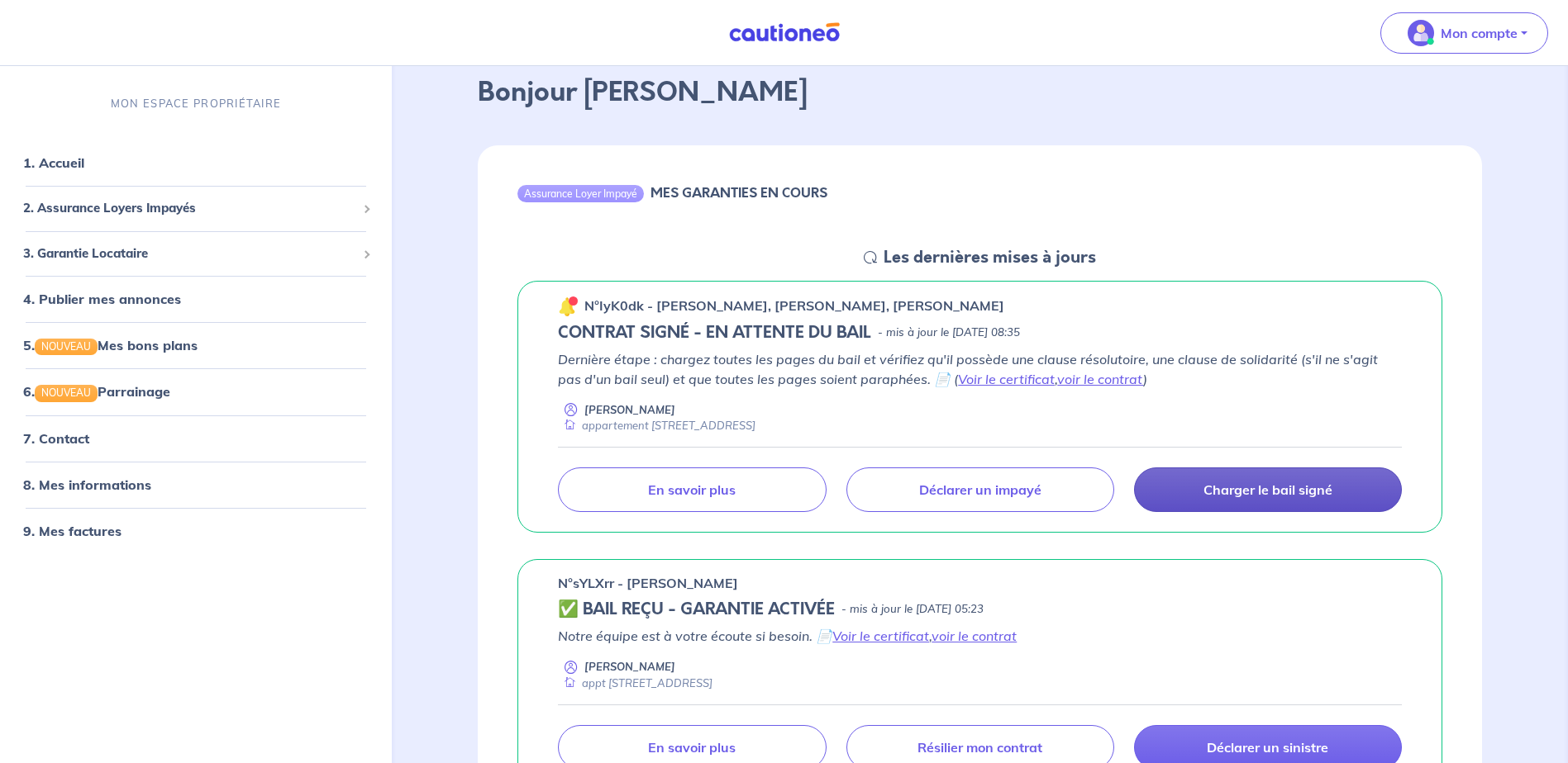
click at [1228, 492] on p "Charger le bail signé" at bounding box center [1268, 490] width 129 height 17
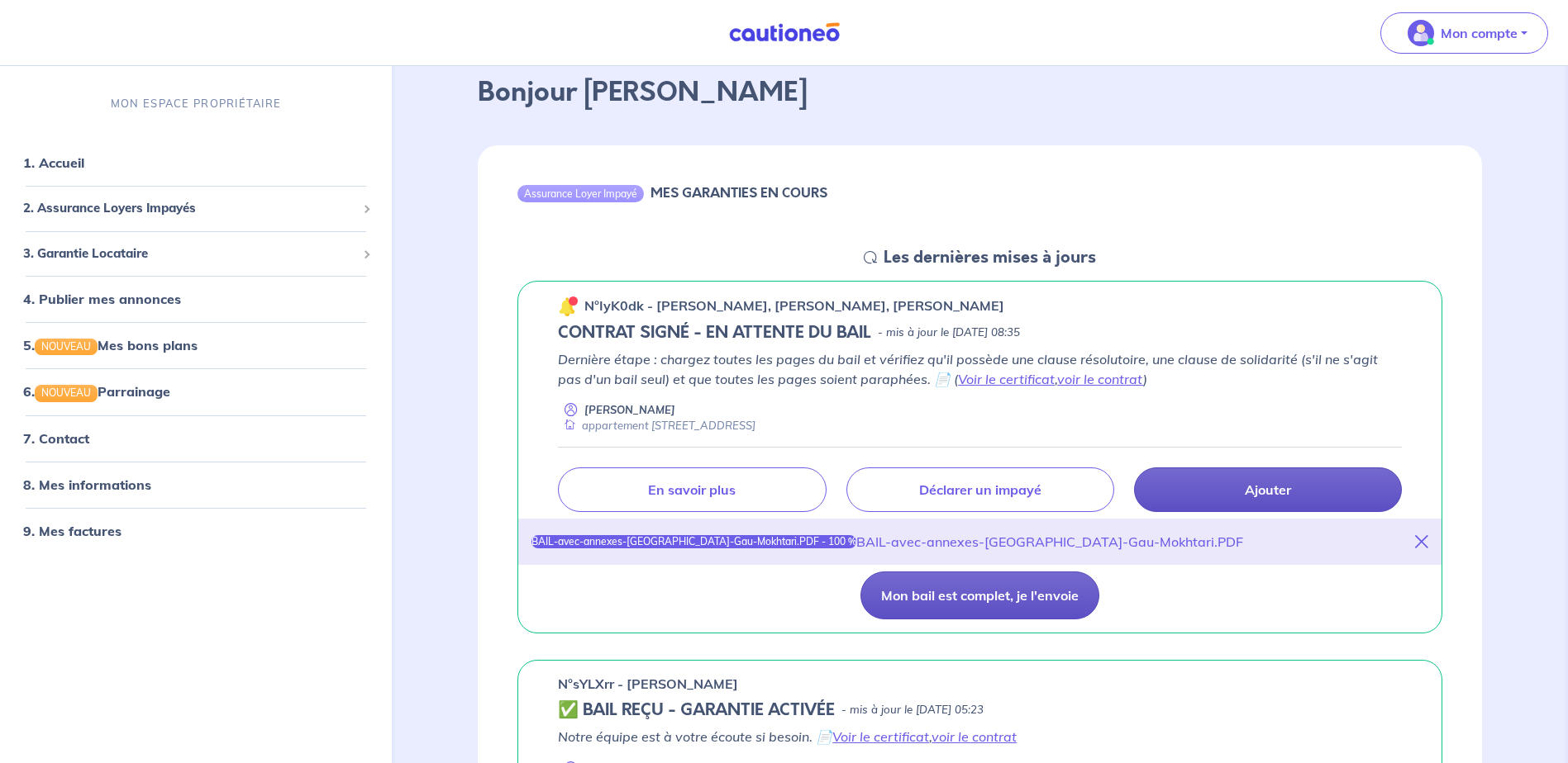
click at [956, 598] on button "Mon bail est complet, je l'envoie" at bounding box center [980, 595] width 239 height 48
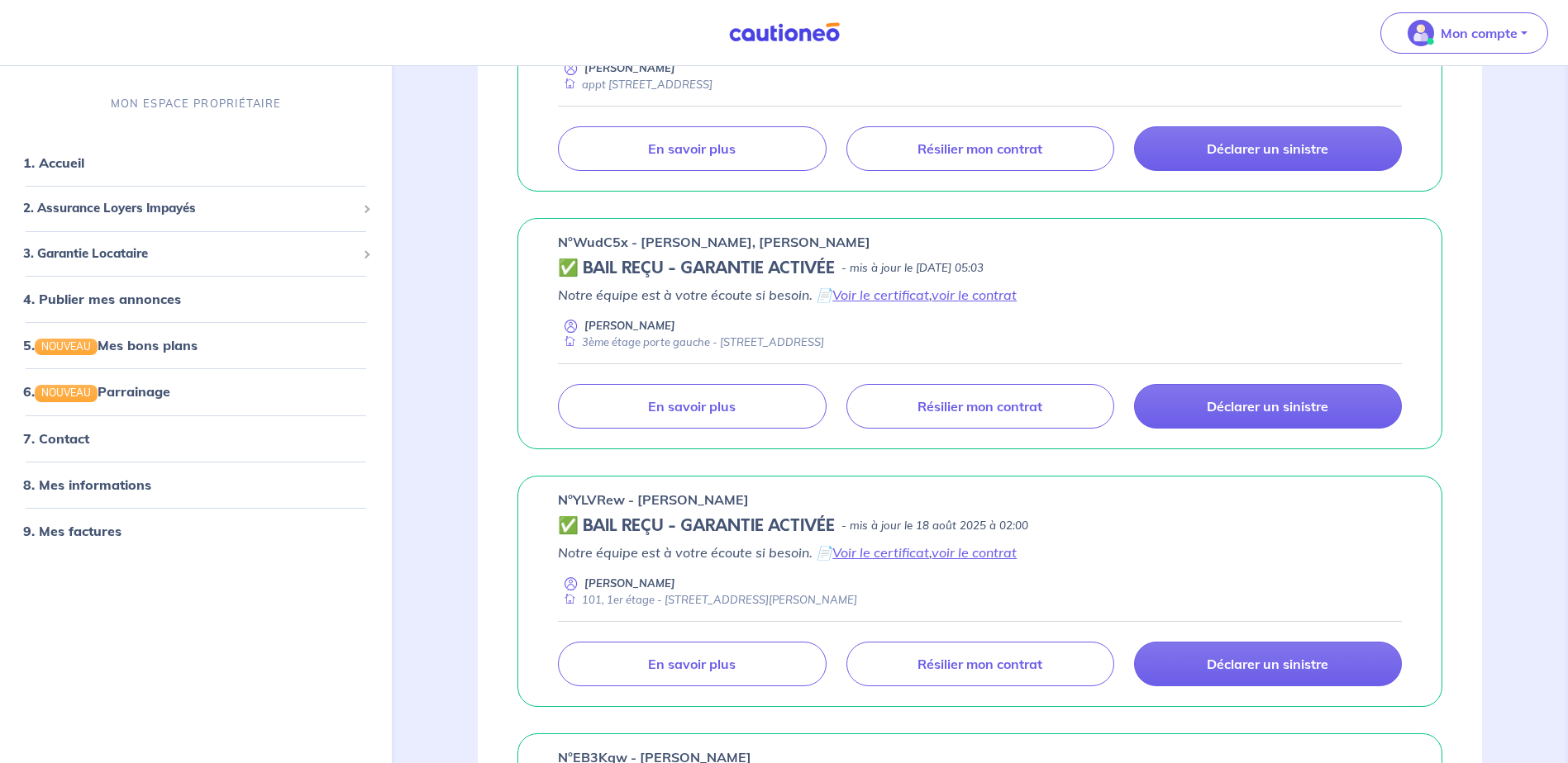
scroll to position [661, 0]
click at [1509, 48] on button "Mon compte" at bounding box center [1464, 33] width 168 height 41
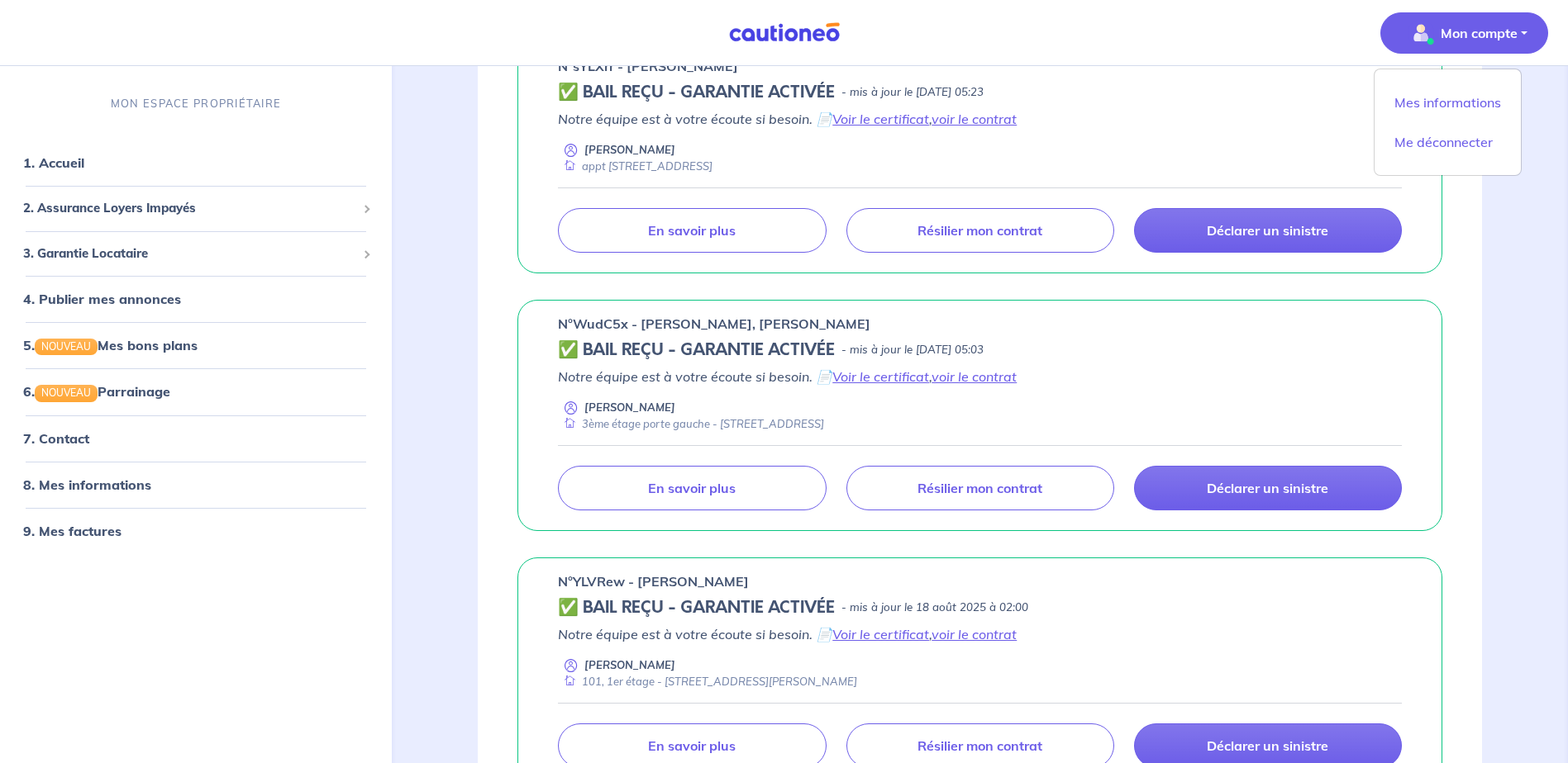
click at [1440, 304] on div "n°WudC5x - [PERSON_NAME], [PERSON_NAME] ✅ BAIL REÇU - GARANTIE ACTIVÉE - mis à …" at bounding box center [980, 415] width 1005 height 231
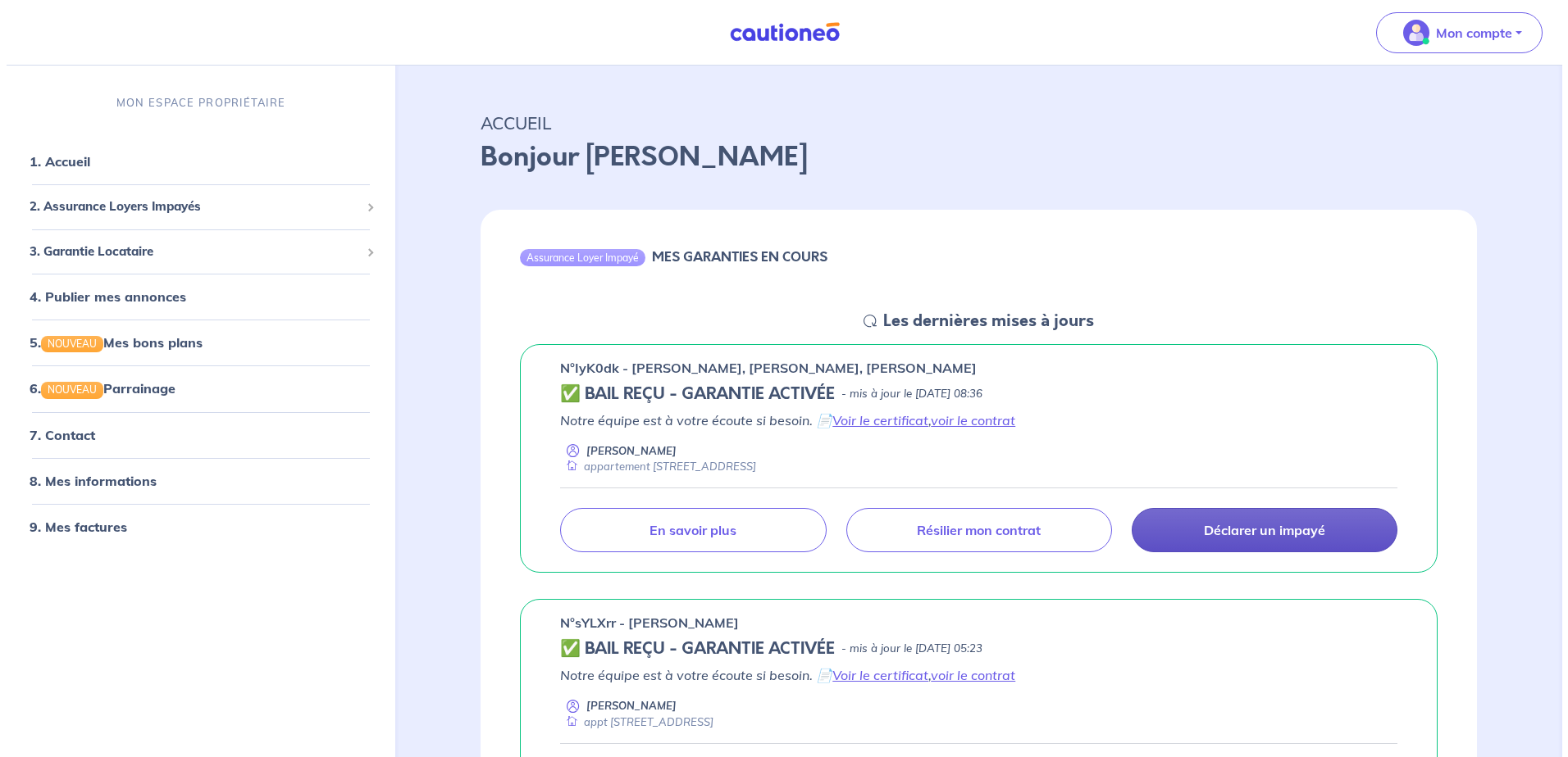
scroll to position [0, 0]
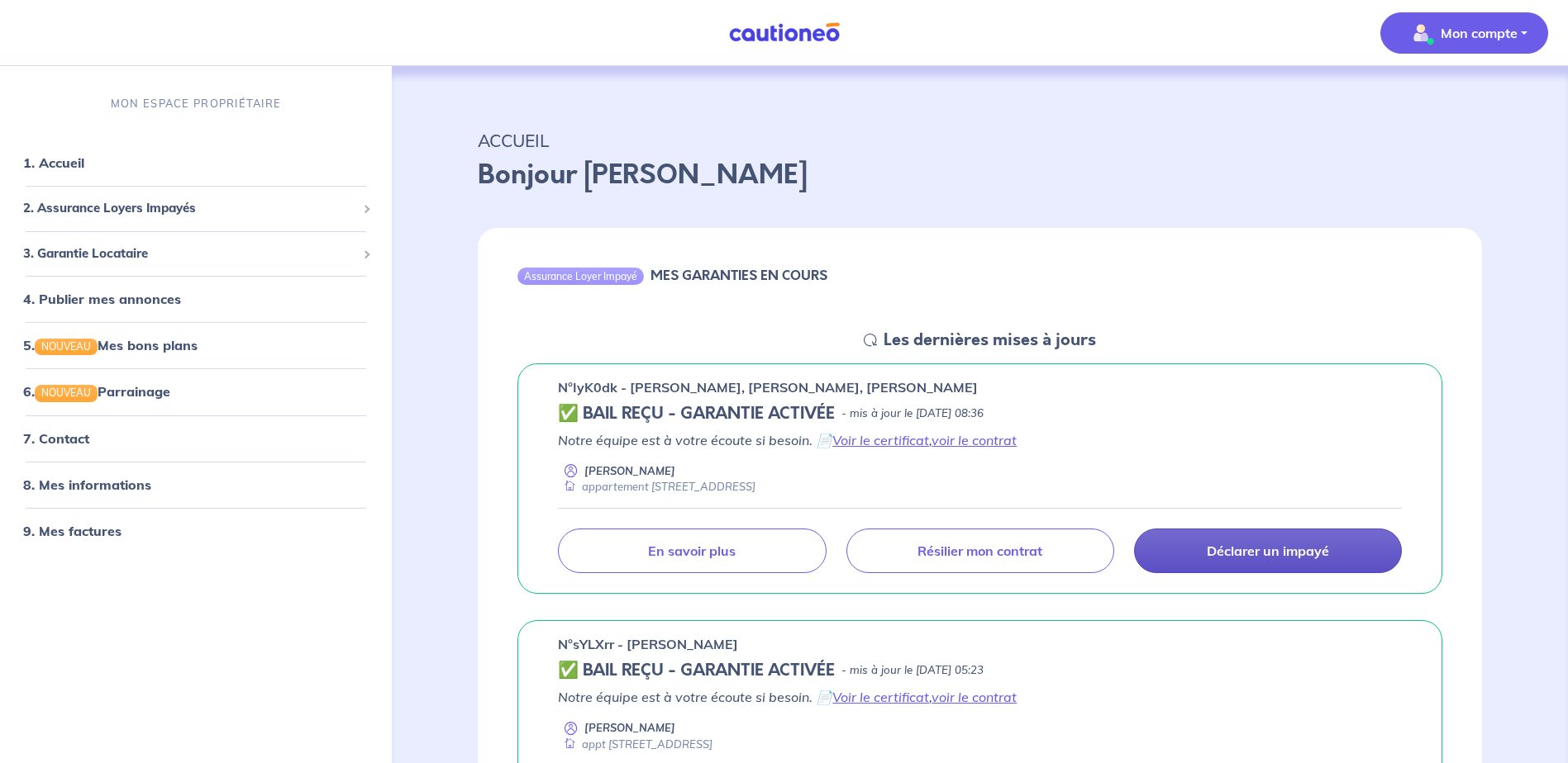
click at [1528, 39] on button "Mon compte" at bounding box center [1464, 33] width 168 height 41
click at [1467, 146] on link "Me déconnecter" at bounding box center [1447, 142] width 133 height 27
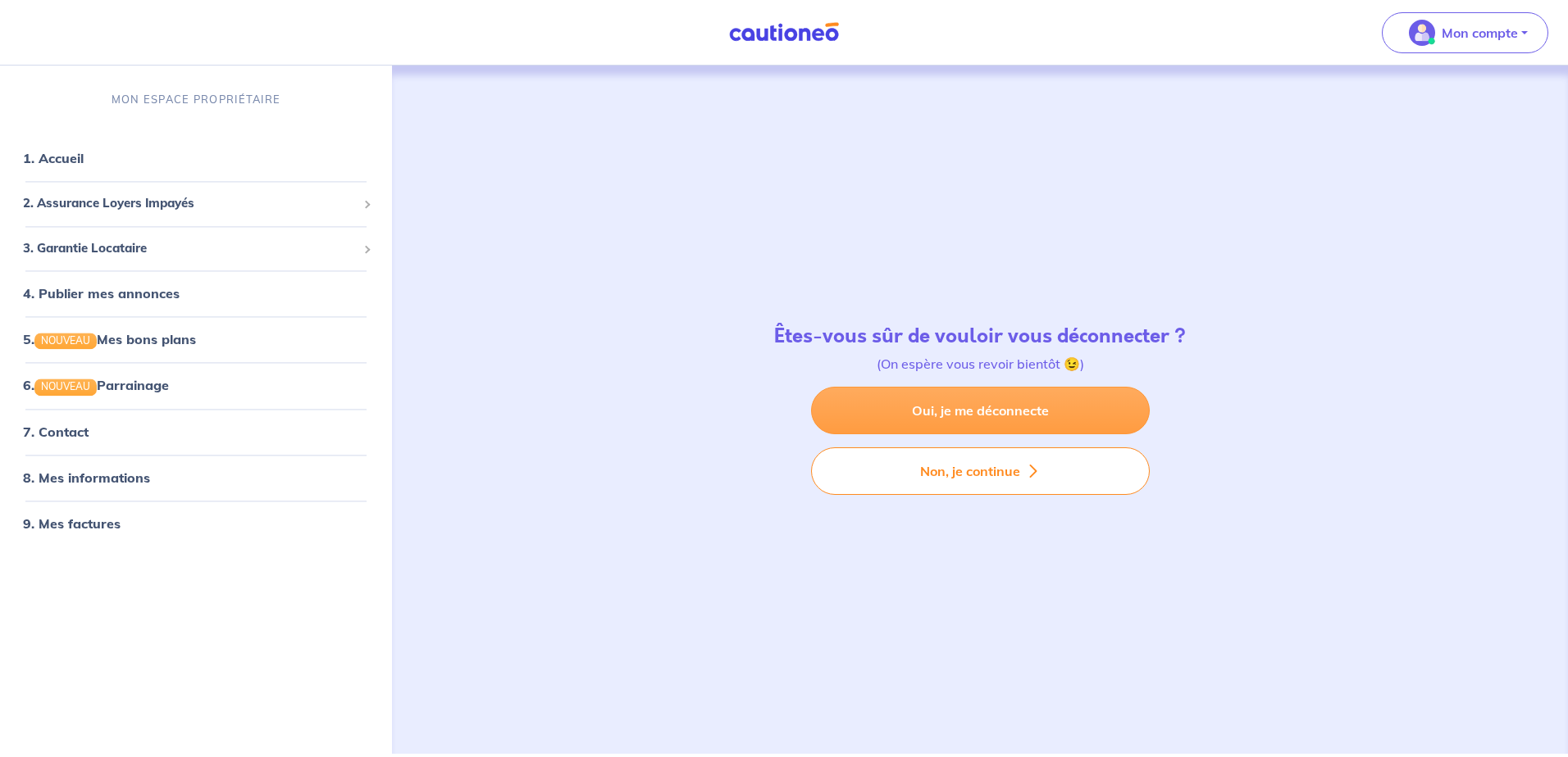
click at [1051, 414] on link "Oui, je me déconnecte" at bounding box center [980, 410] width 339 height 47
